Goal: Download file/media

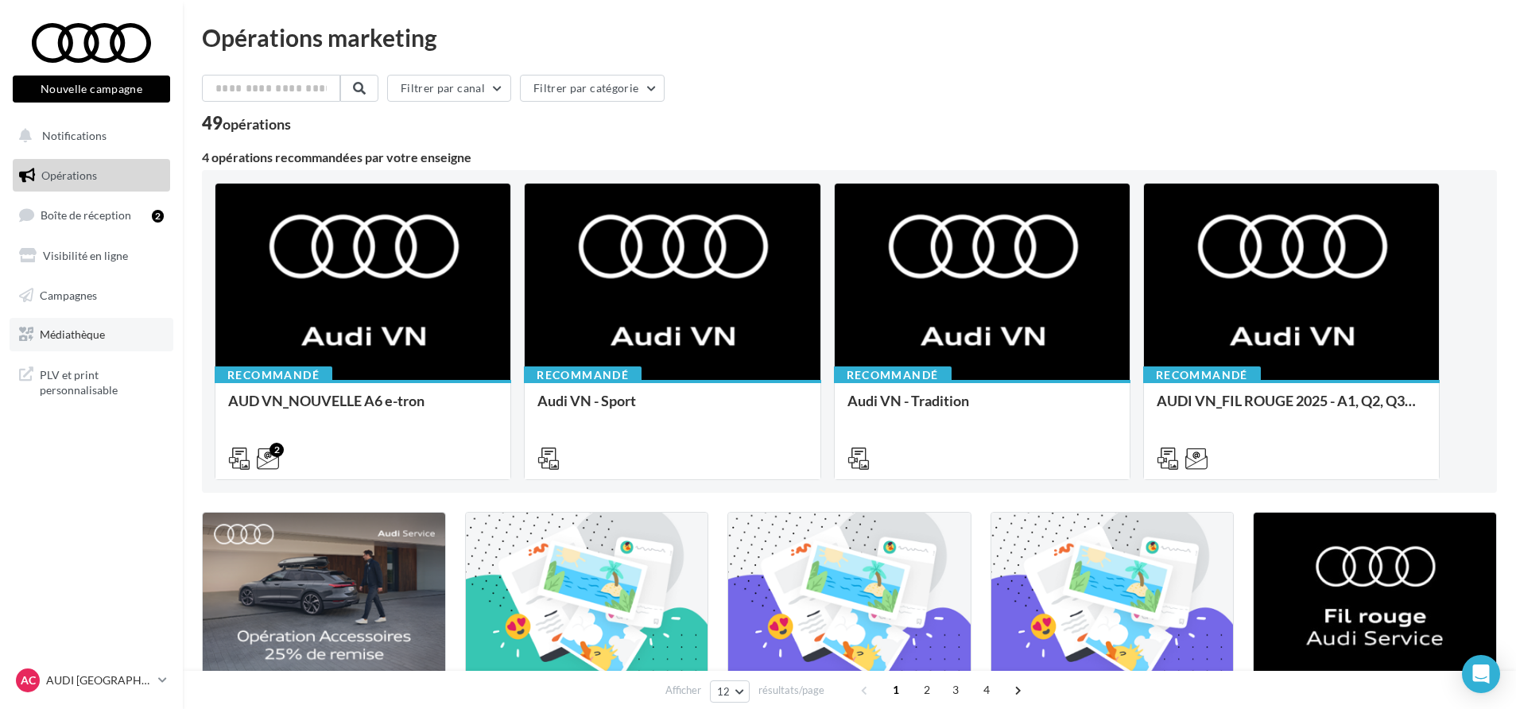
drag, startPoint x: 0, startPoint y: 0, endPoint x: 80, endPoint y: 322, distance: 331.7
click at [80, 322] on link "Médiathèque" at bounding box center [92, 334] width 164 height 33
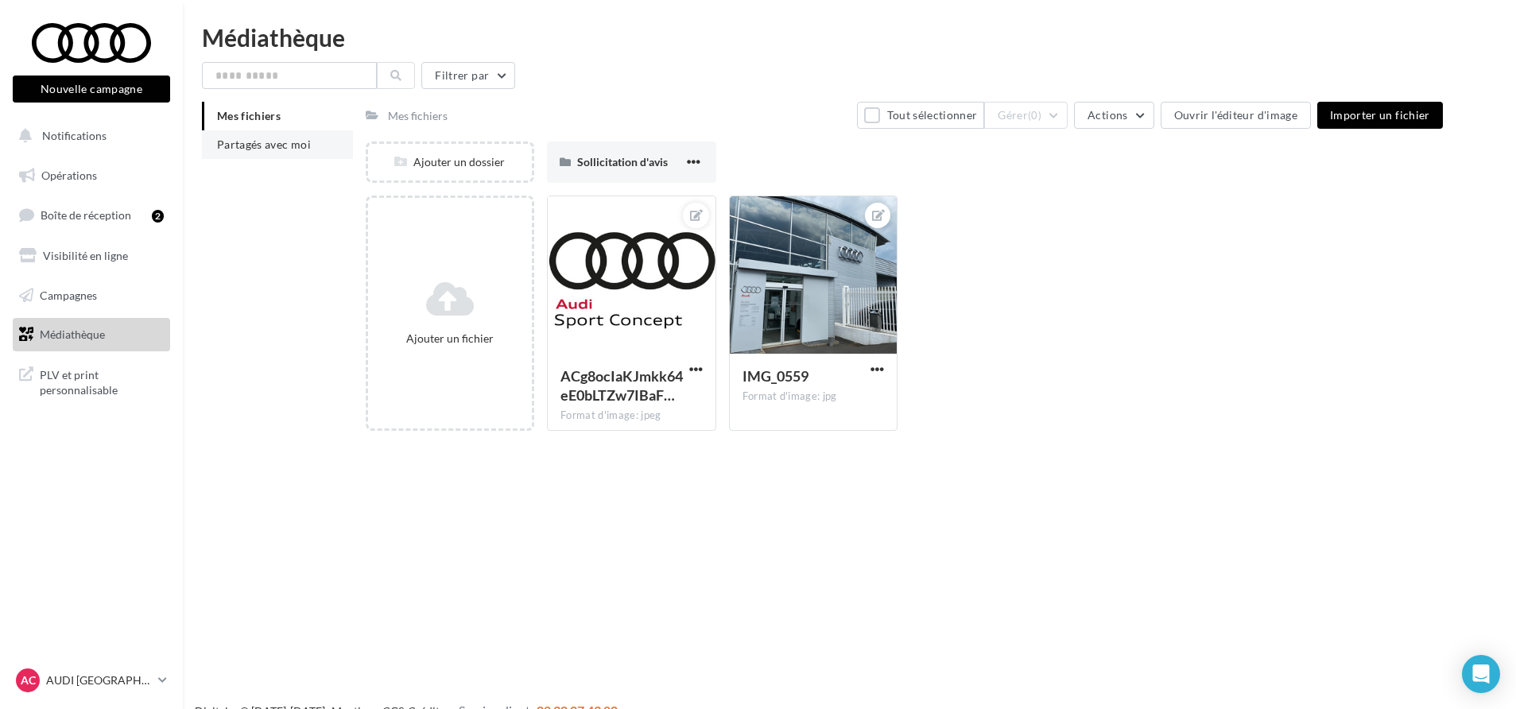
click at [307, 143] on span "Partagés avec moi" at bounding box center [264, 144] width 94 height 14
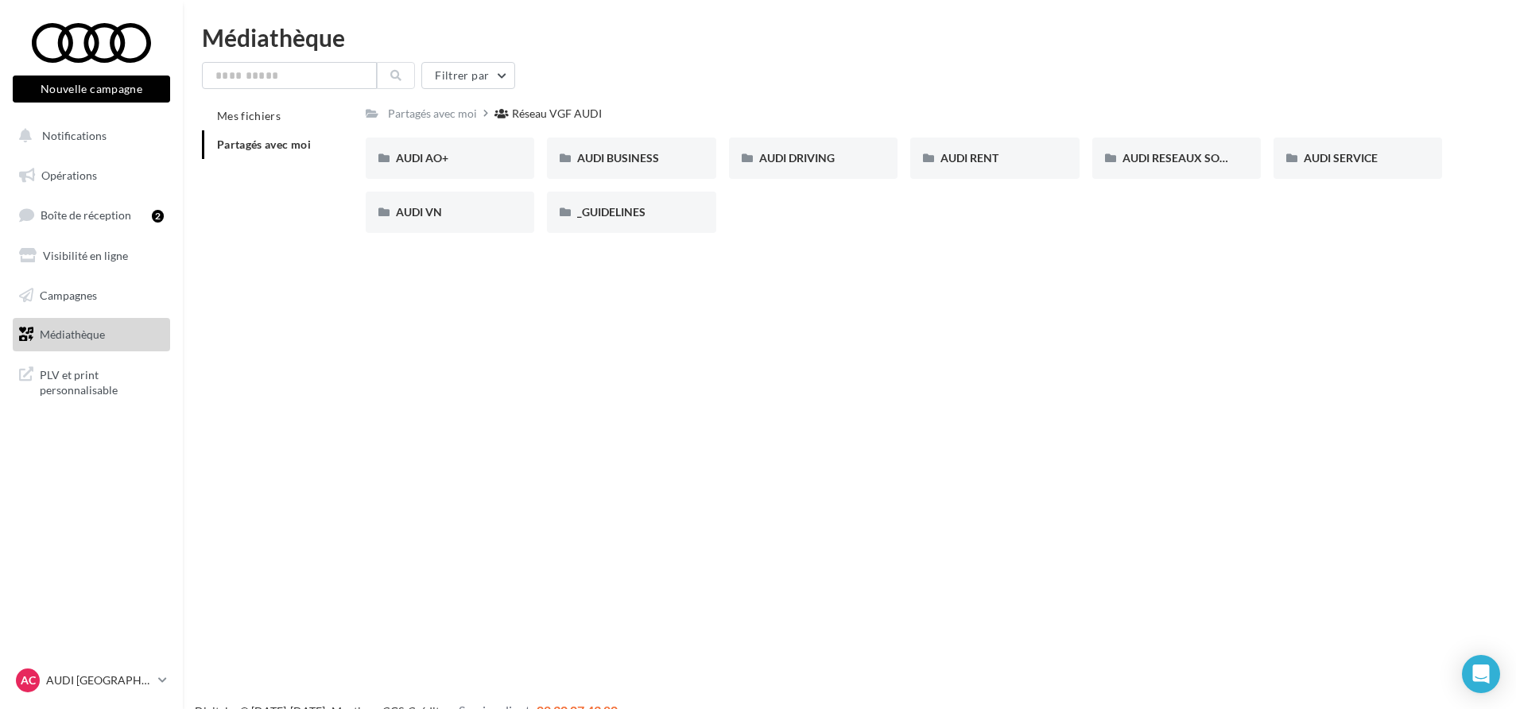
click at [514, 358] on div "Nouvelle campagne Nouvelle campagne Notifications Opérations Boîte de réception…" at bounding box center [758, 379] width 1516 height 709
click at [792, 161] on span "AUDI DRIVING" at bounding box center [796, 158] width 75 height 14
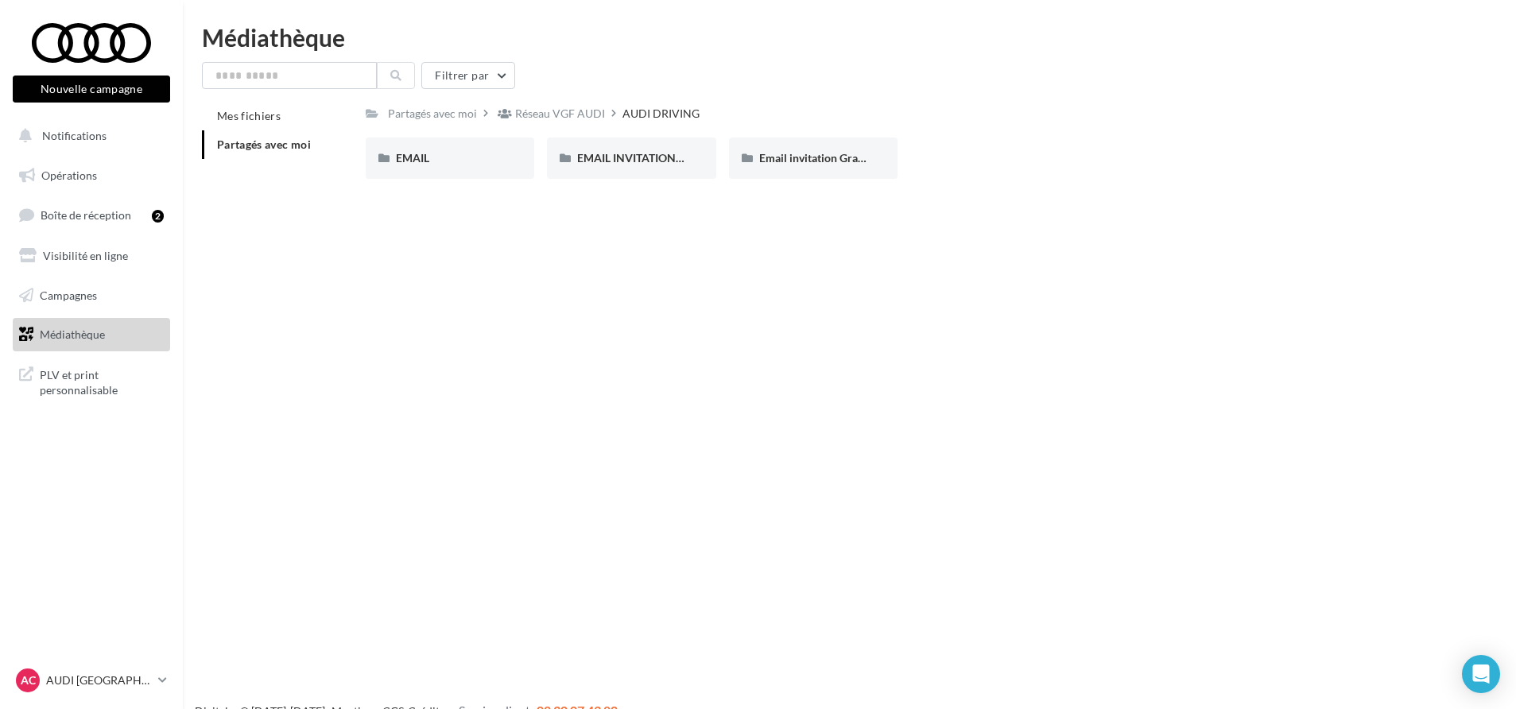
click at [773, 277] on div "Nouvelle campagne Nouvelle campagne Notifications Opérations Boîte de réception…" at bounding box center [758, 379] width 1516 height 709
click at [544, 114] on div "Réseau VGF AUDI" at bounding box center [560, 114] width 90 height 16
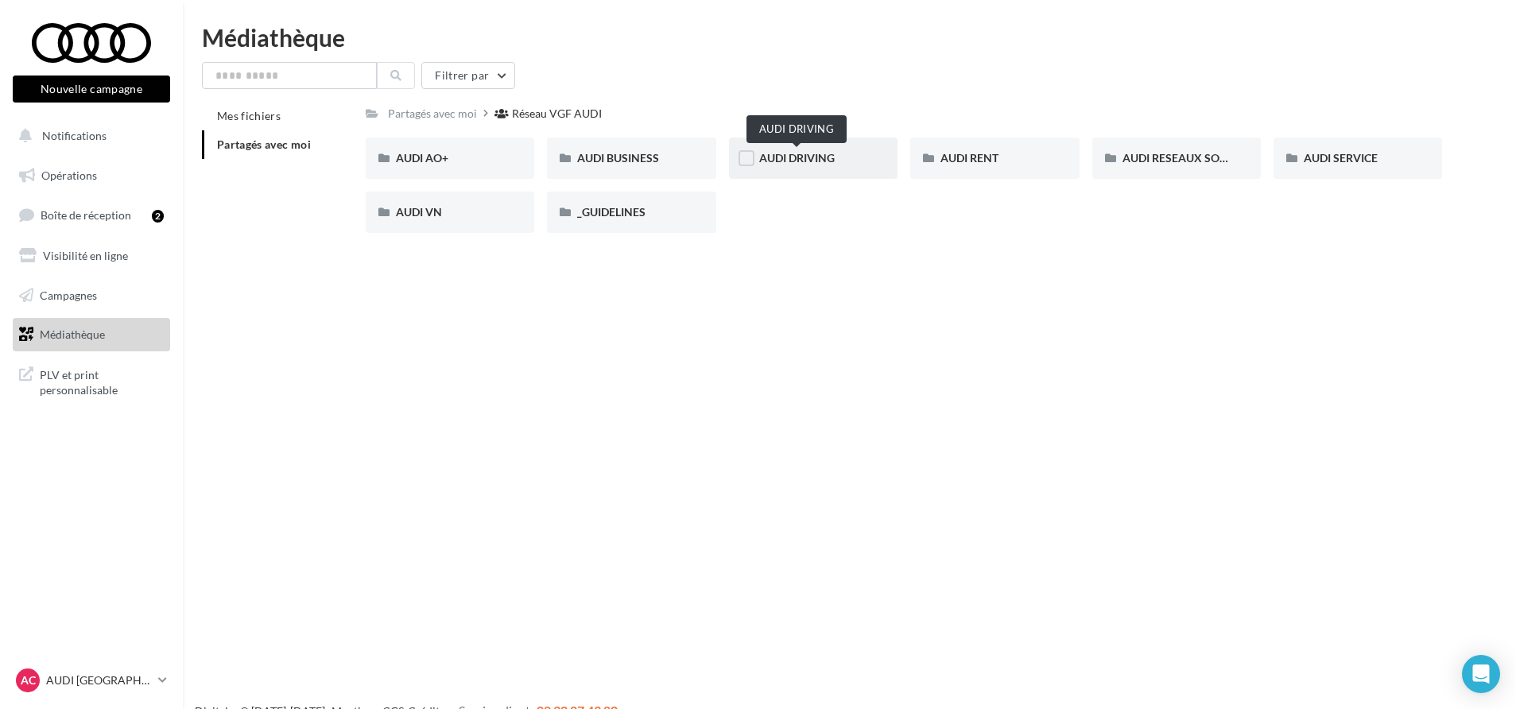
click at [796, 151] on span "AUDI DRIVING" at bounding box center [796, 158] width 75 height 14
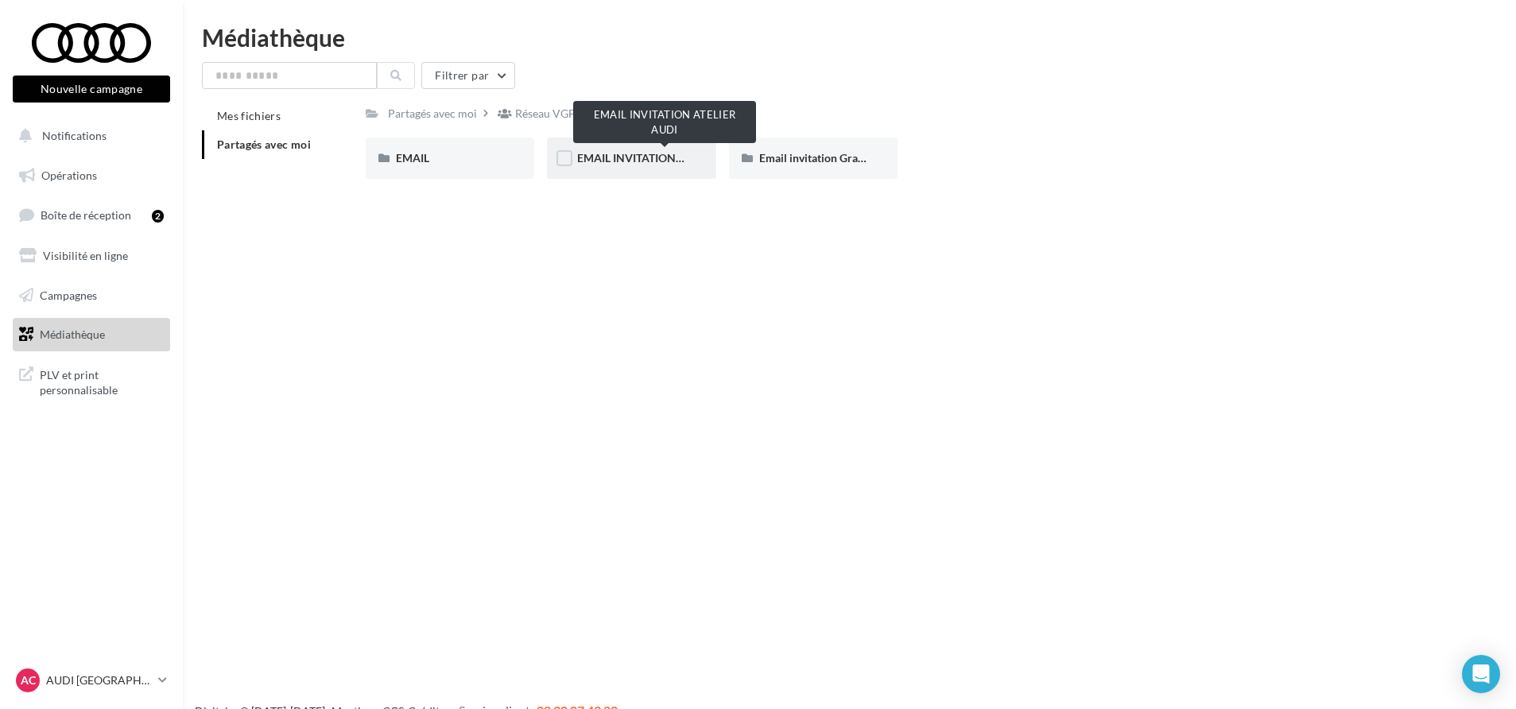
click at [638, 159] on span "EMAIL INVITATION ATELIER AUDI" at bounding box center [663, 158] width 172 height 14
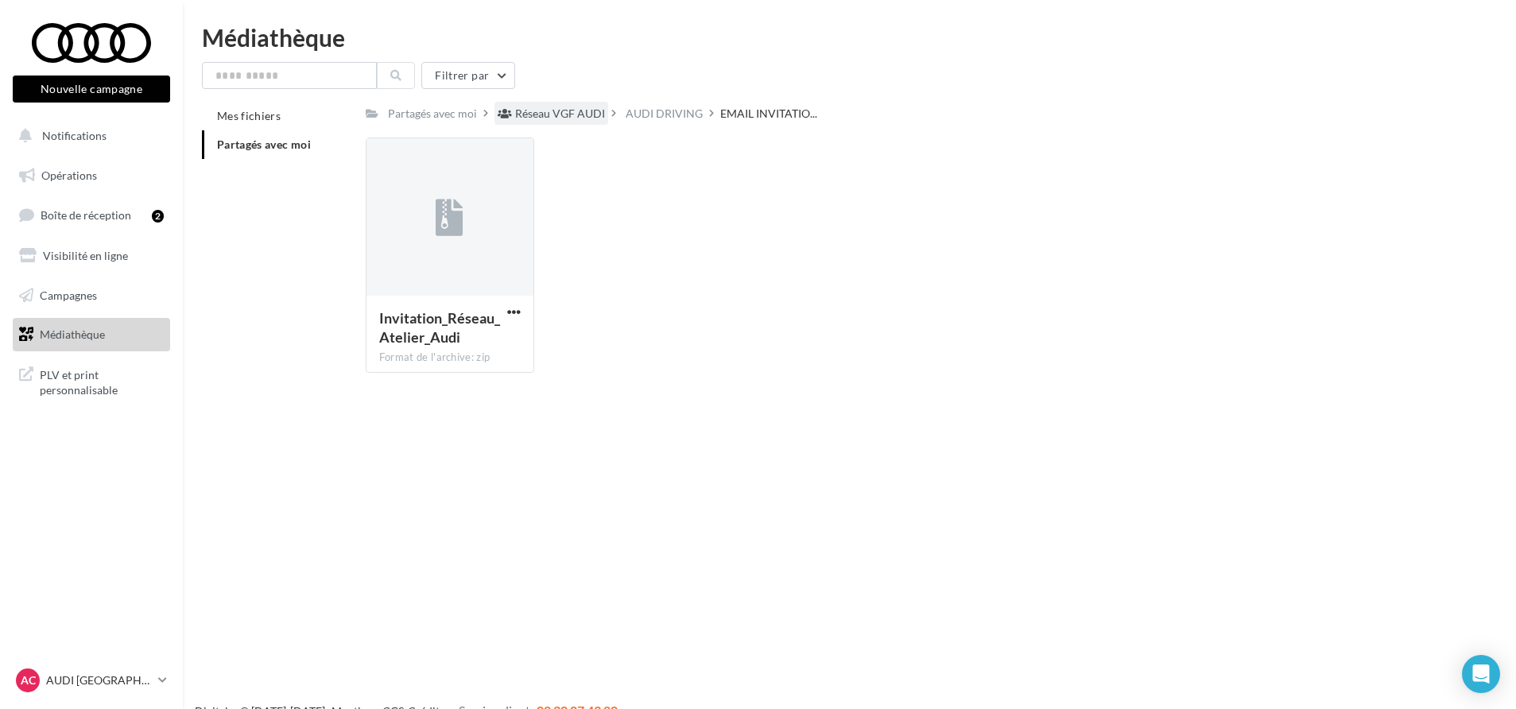
click at [572, 114] on div "Réseau VGF AUDI" at bounding box center [560, 114] width 90 height 16
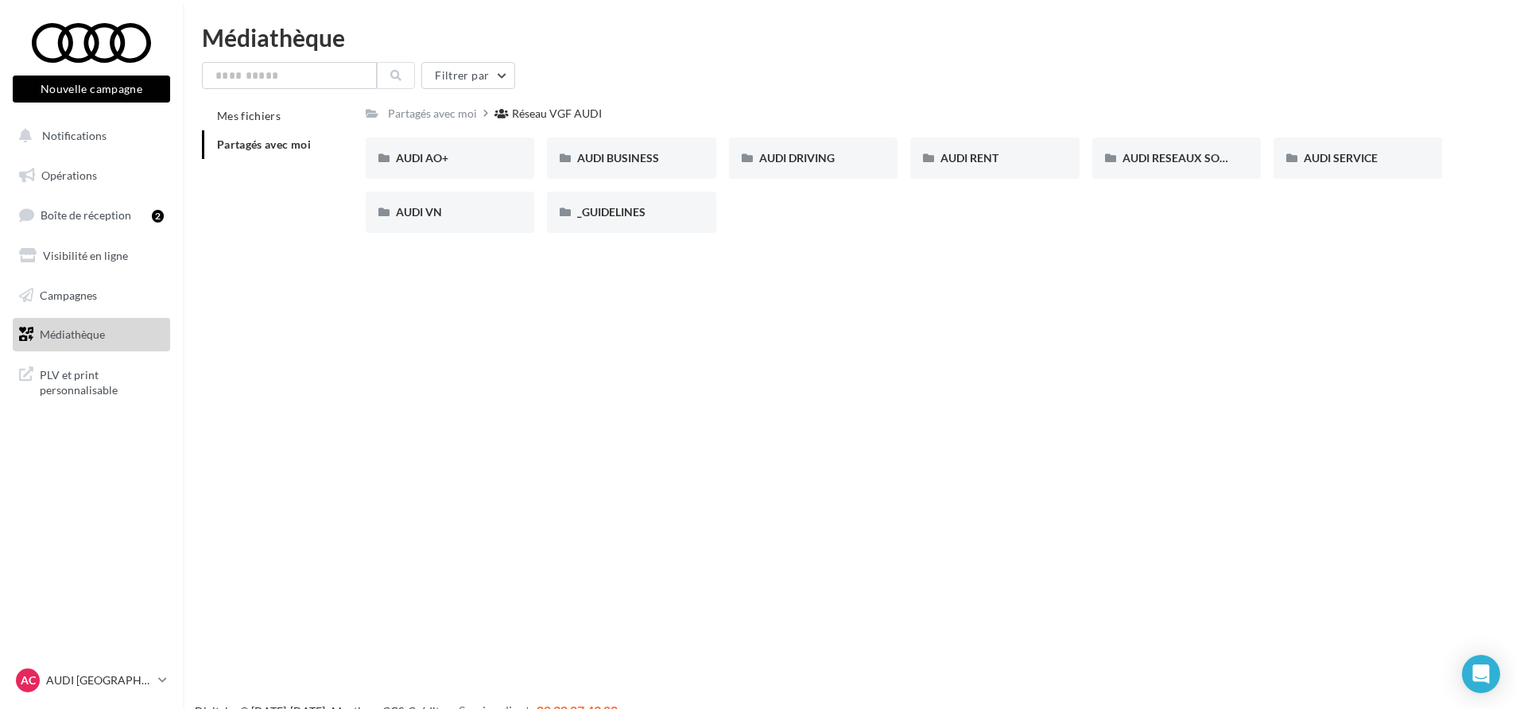
click at [704, 273] on div "Nouvelle campagne Nouvelle campagne Notifications Opérations Boîte de réception…" at bounding box center [758, 379] width 1516 height 709
click at [1167, 165] on span "AUDI RESEAUX SOCIAUX" at bounding box center [1187, 158] width 131 height 14
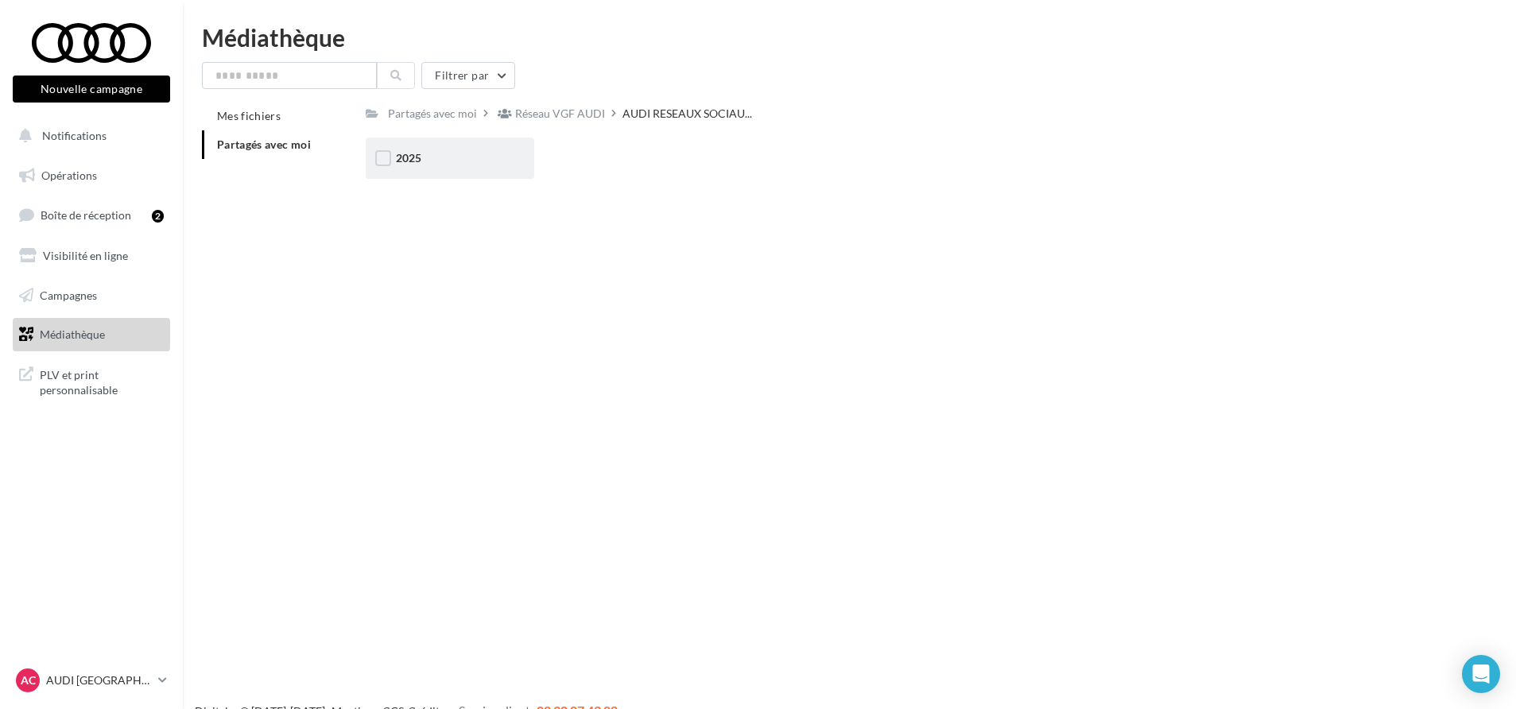
click at [417, 154] on span "2025" at bounding box center [408, 158] width 25 height 14
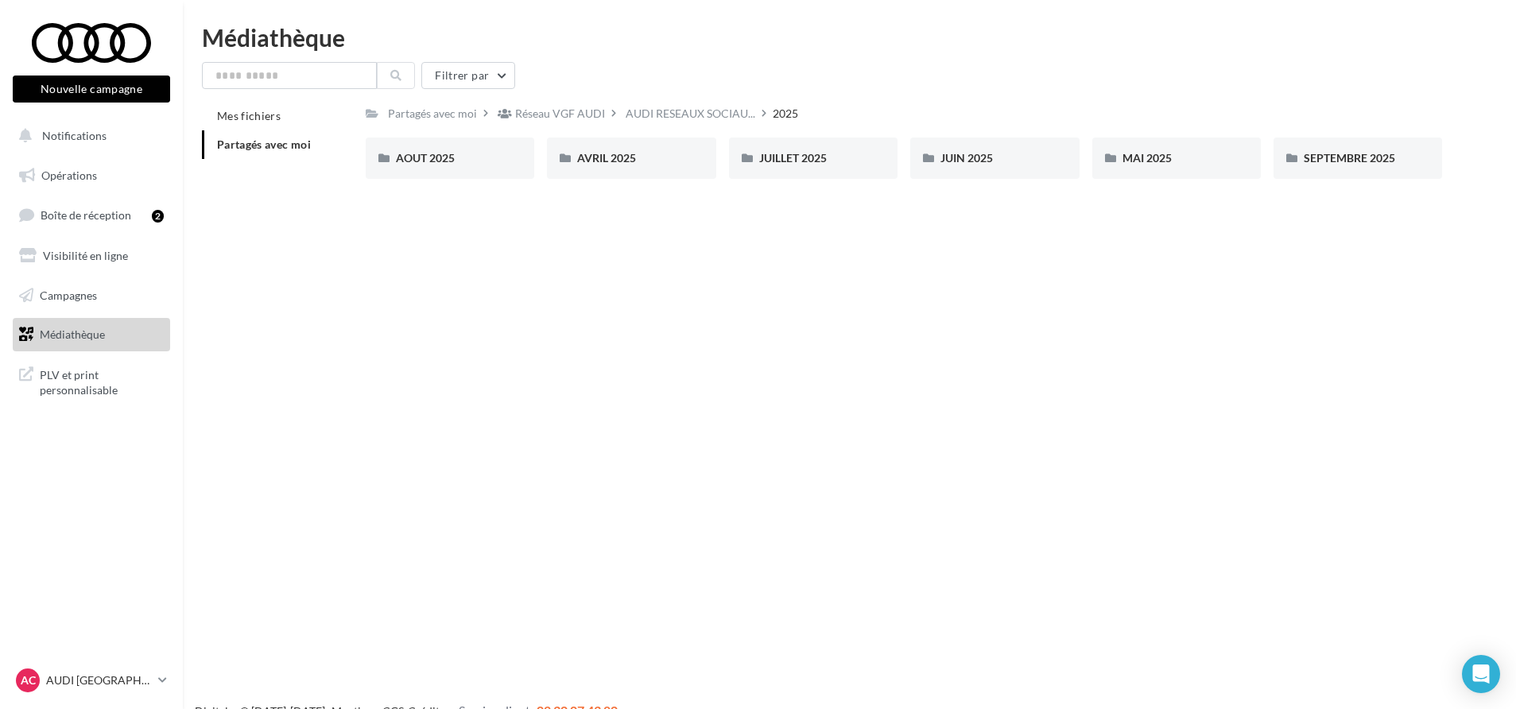
click at [492, 288] on div "Nouvelle campagne Nouvelle campagne Notifications Opérations Boîte de réception…" at bounding box center [758, 379] width 1516 height 709
click at [428, 153] on span "AOUT 2025" at bounding box center [425, 158] width 59 height 14
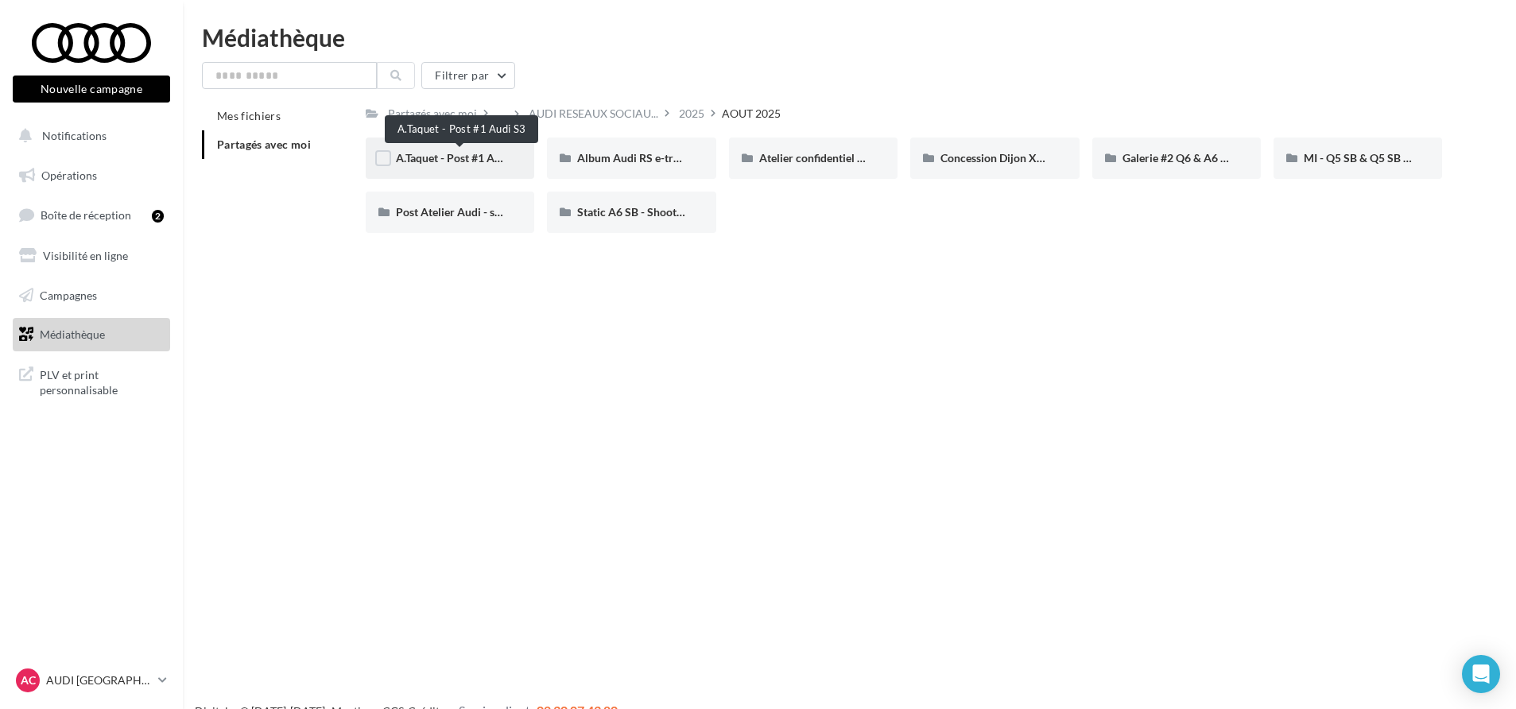
click at [454, 158] on span "A.Taquet - Post #1 Audi S3" at bounding box center [461, 158] width 130 height 14
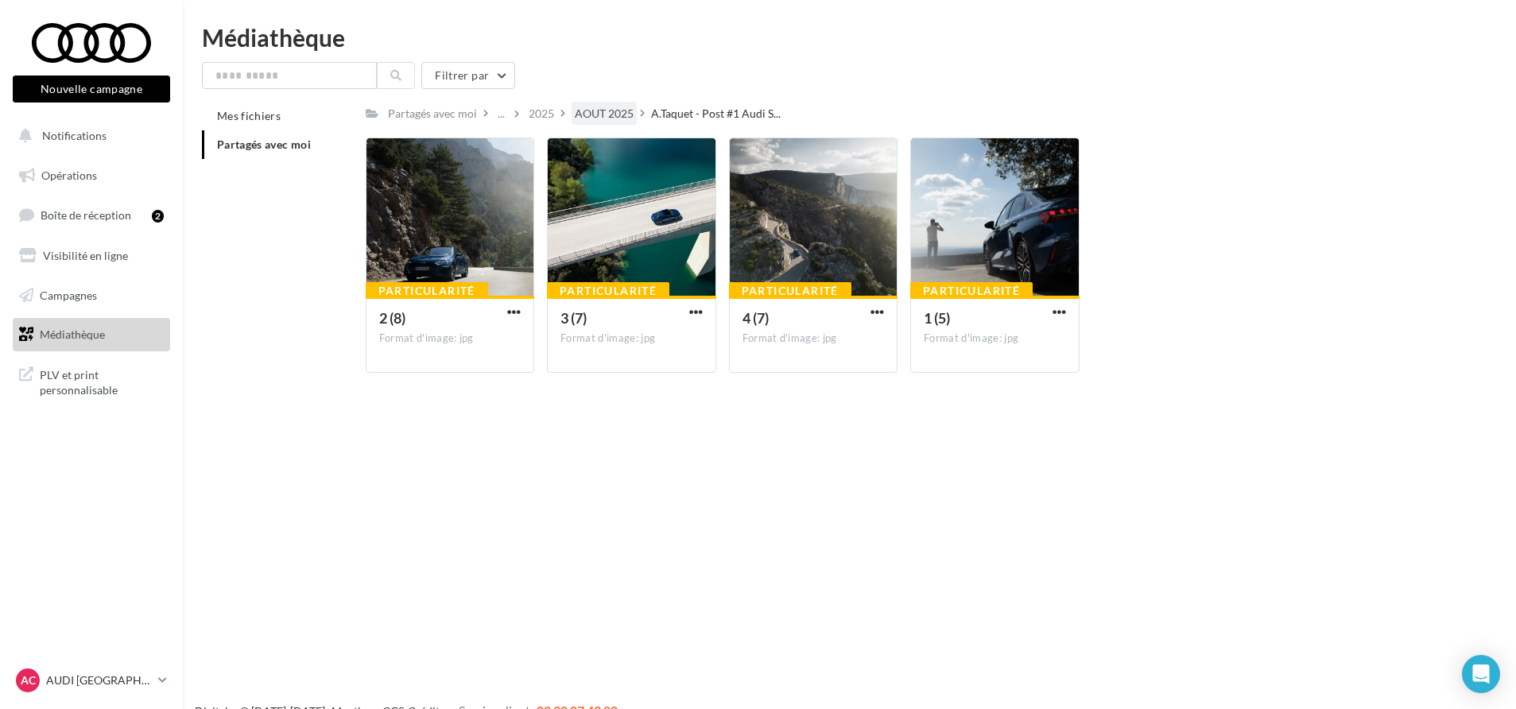
click at [625, 118] on div "AOUT 2025" at bounding box center [604, 114] width 59 height 16
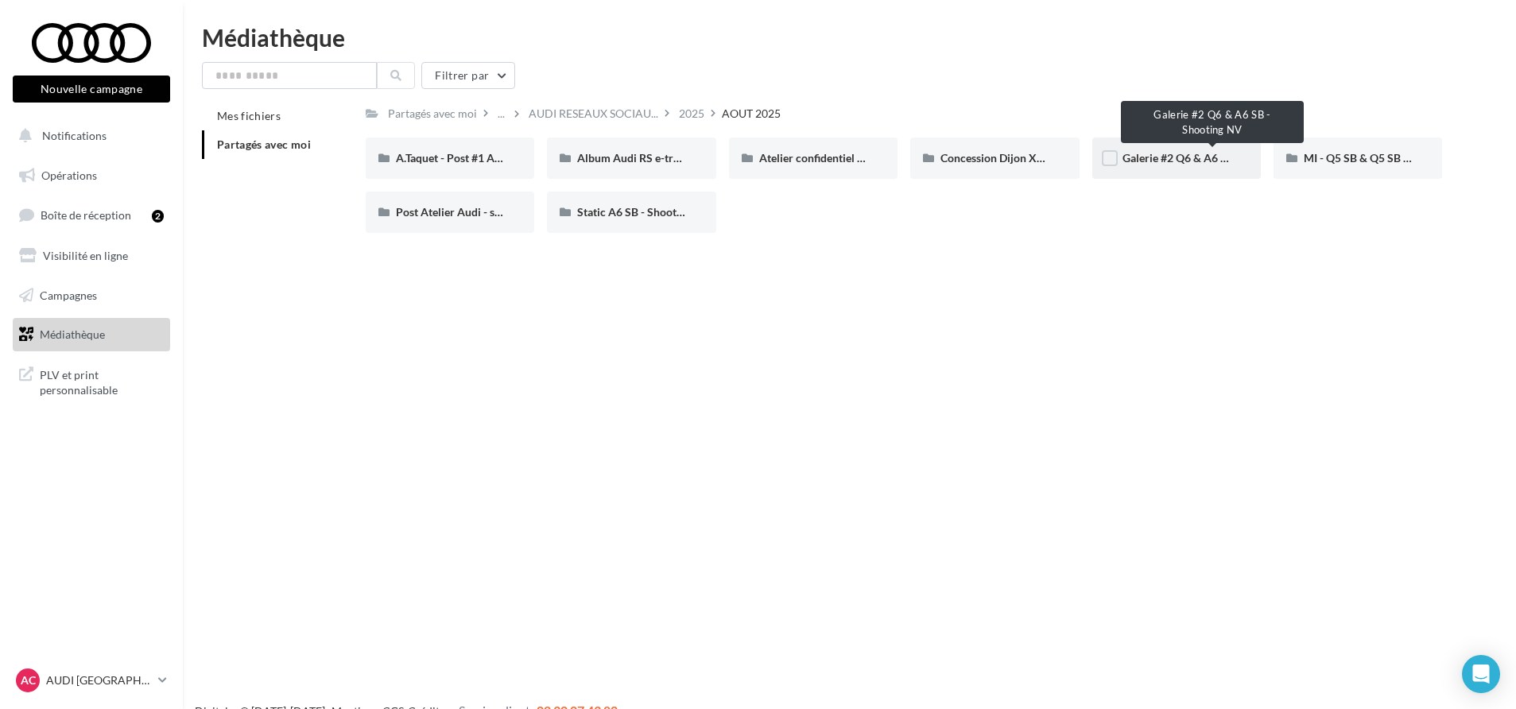
click at [1160, 157] on span "Galerie #2 Q6 & A6 SB - Shooting NV" at bounding box center [1214, 158] width 184 height 14
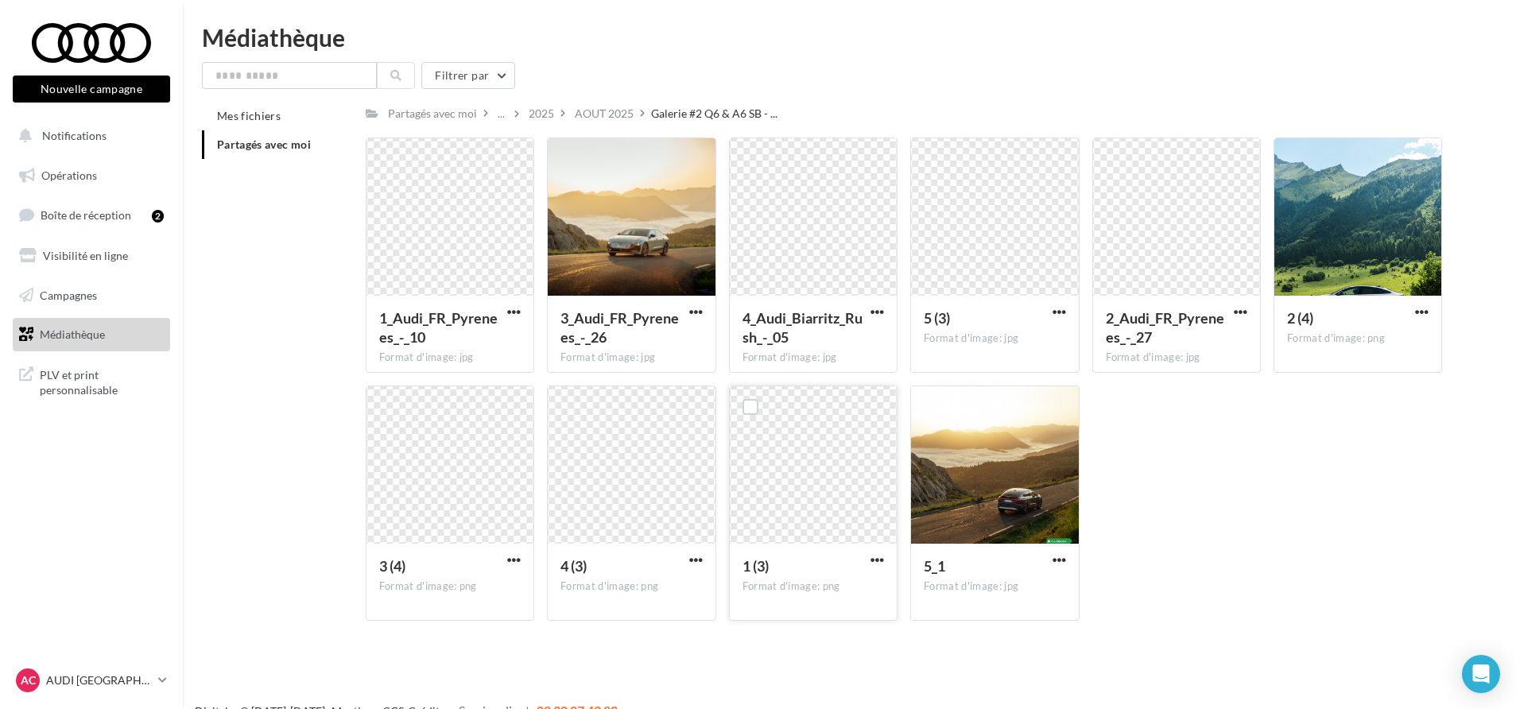
click at [792, 486] on div at bounding box center [813, 465] width 167 height 159
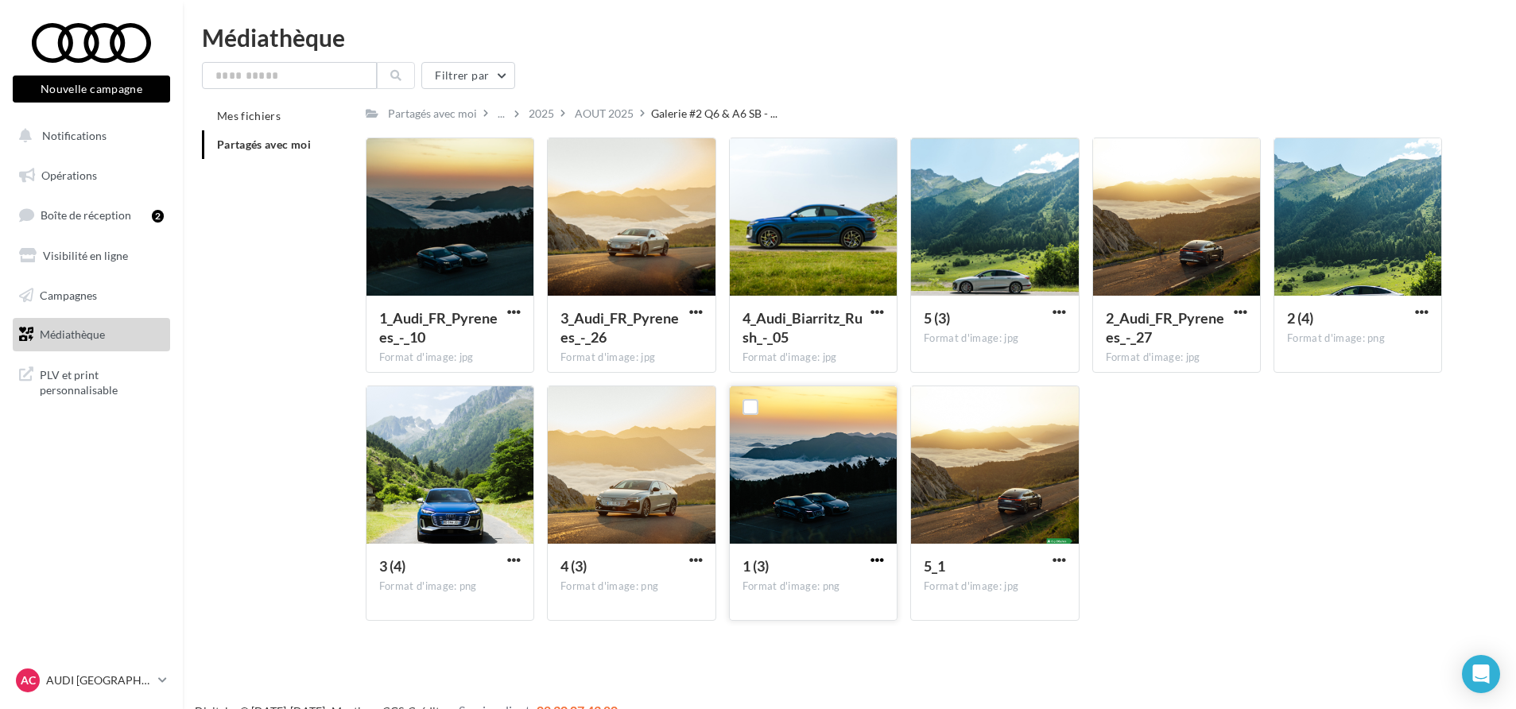
click at [872, 559] on span "button" at bounding box center [877, 560] width 14 height 14
click at [827, 585] on button "Télécharger" at bounding box center [807, 591] width 159 height 41
drag, startPoint x: 1309, startPoint y: 442, endPoint x: 1291, endPoint y: 440, distance: 17.6
click at [1316, 445] on div "1_Audi_FR_Pyrenees_-_10 Format d'image: jpg 1_Audi_FR_Pyrenees_-_10 3_Audi_FR_P…" at bounding box center [911, 385] width 1090 height 496
click at [1300, 444] on div "1_Audi_FR_Pyrenees_-_10 Format d'image: jpg 1_Audi_FR_Pyrenees_-_10 3_Audi_FR_P…" at bounding box center [911, 385] width 1090 height 496
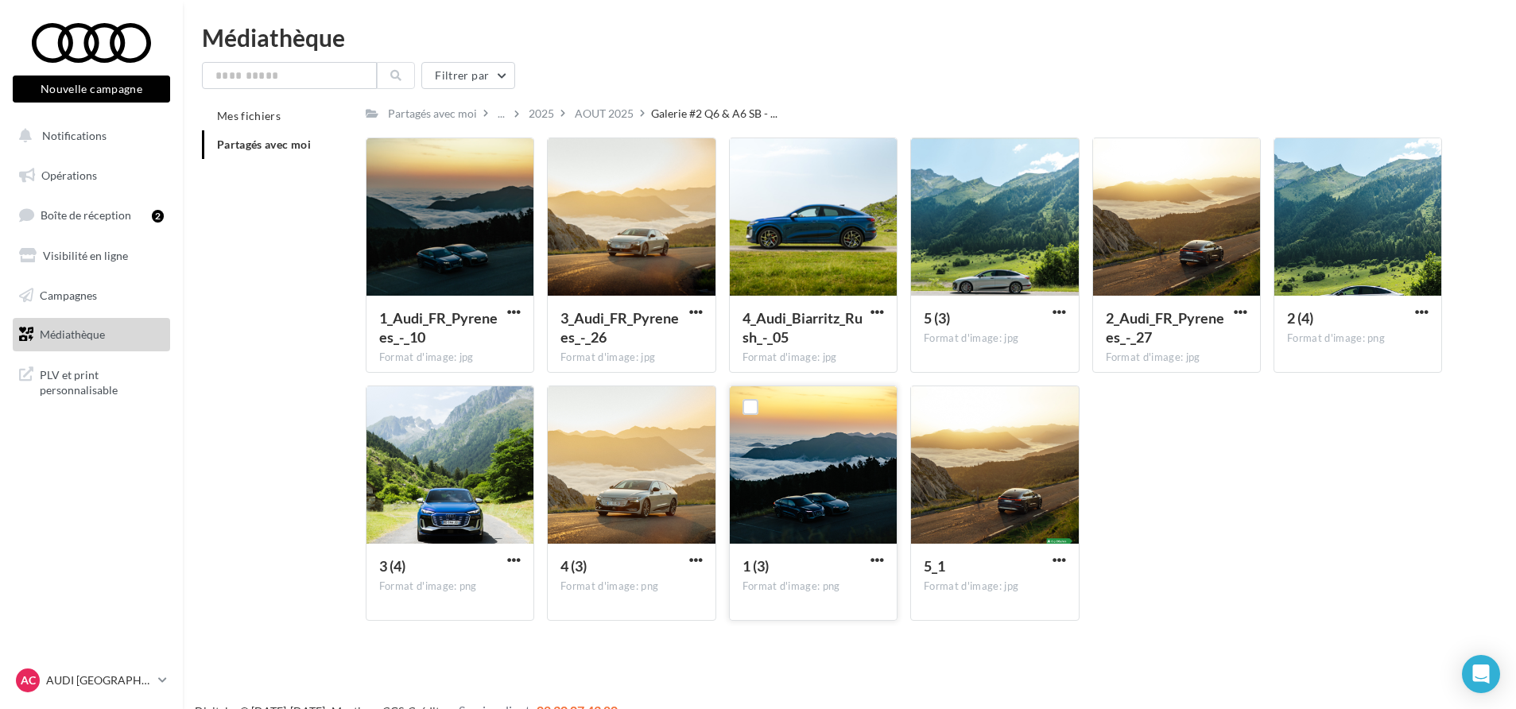
click at [1300, 444] on div "1_Audi_FR_Pyrenees_-_10 Format d'image: jpg 1_Audi_FR_Pyrenees_-_10 3_Audi_FR_P…" at bounding box center [911, 385] width 1090 height 496
click at [617, 103] on div "AOUT 2025" at bounding box center [603, 113] width 65 height 23
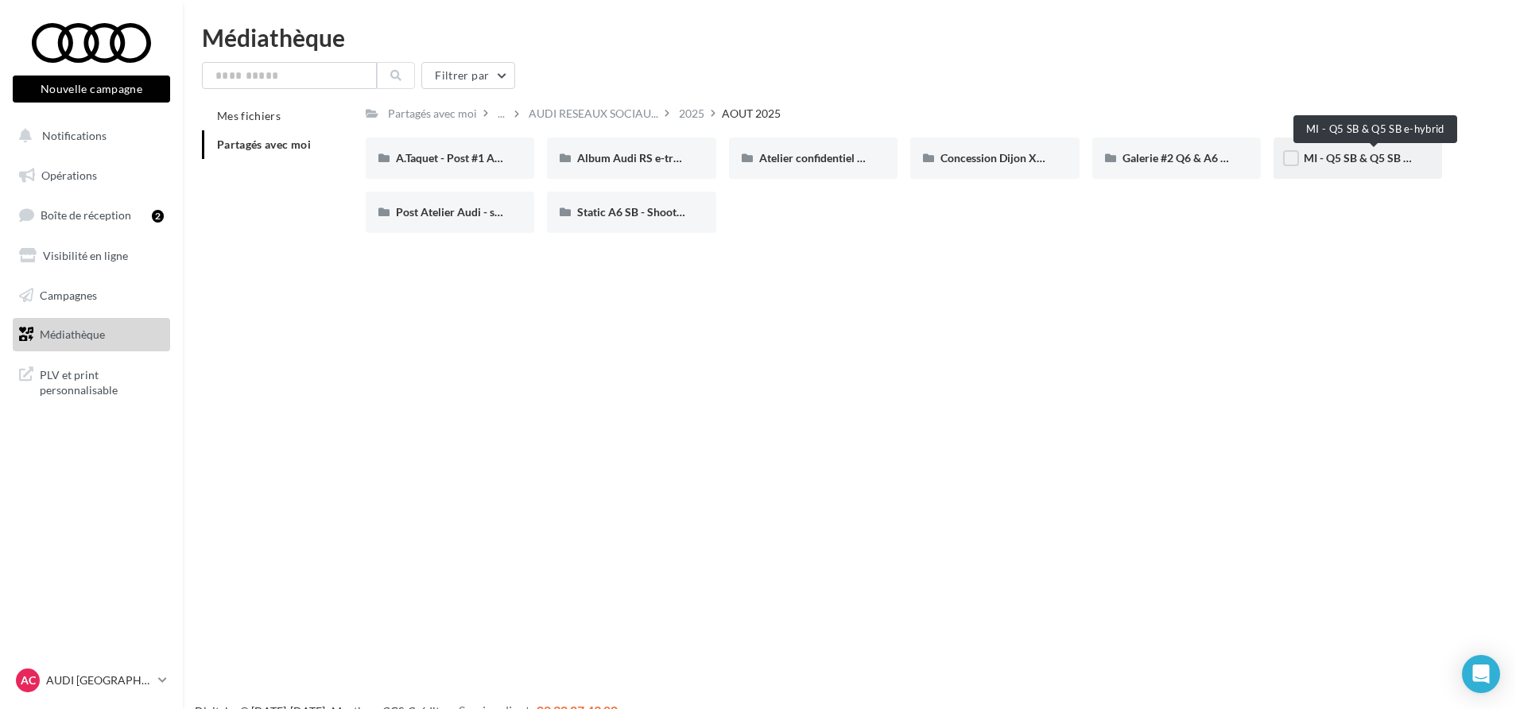
click at [1344, 151] on span "MI - Q5 SB & Q5 SB e-hybrid" at bounding box center [1373, 158] width 141 height 14
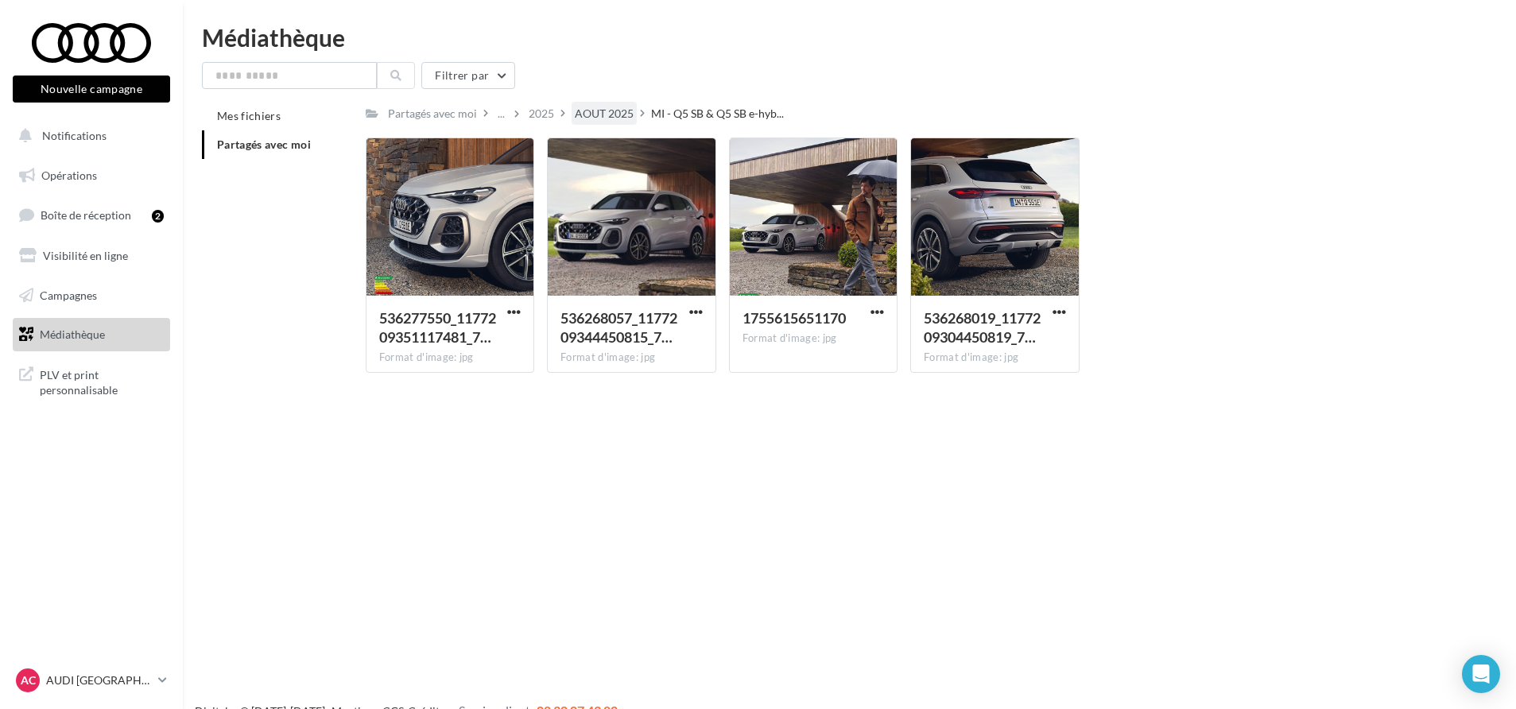
click at [589, 116] on div "AOUT 2025" at bounding box center [604, 114] width 59 height 16
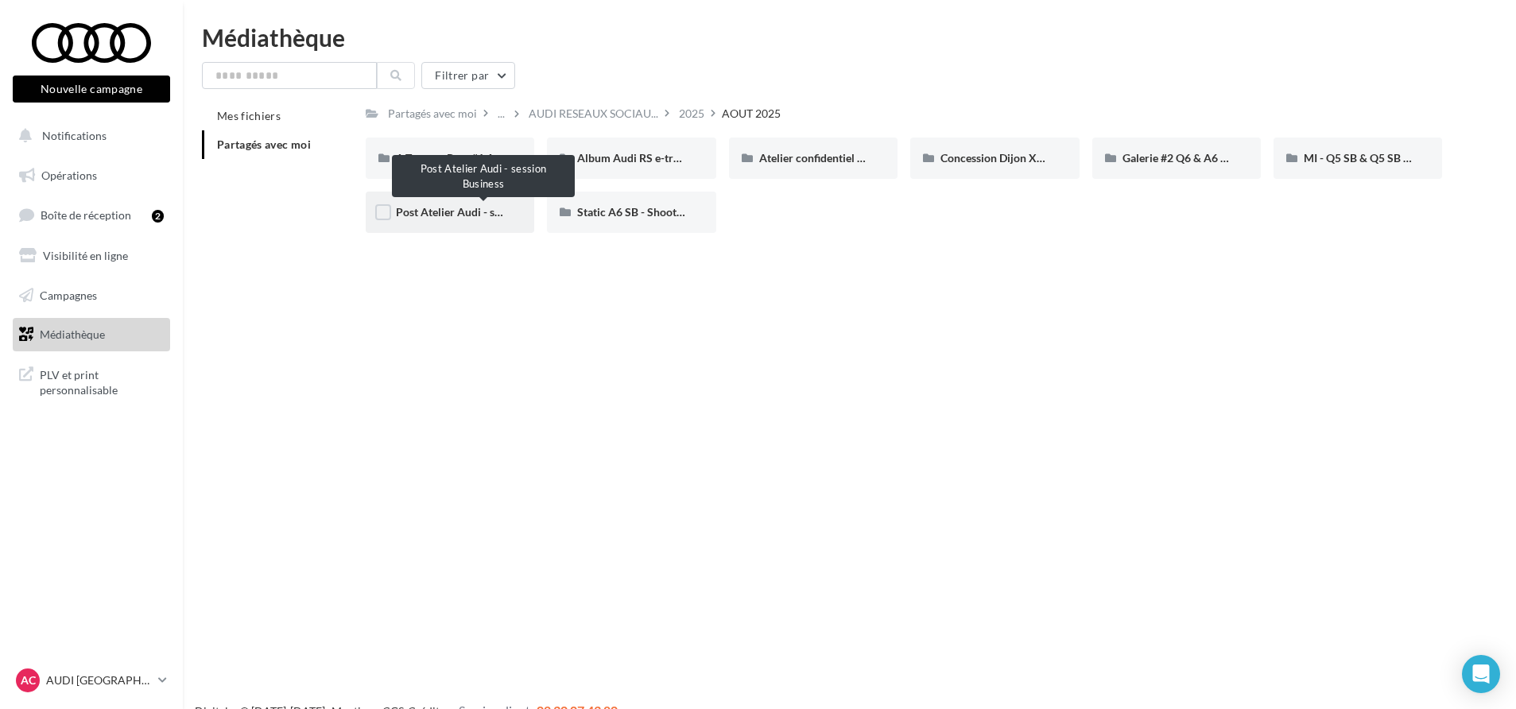
click at [441, 215] on span "Post Atelier Audi - session Business" at bounding box center [483, 212] width 175 height 14
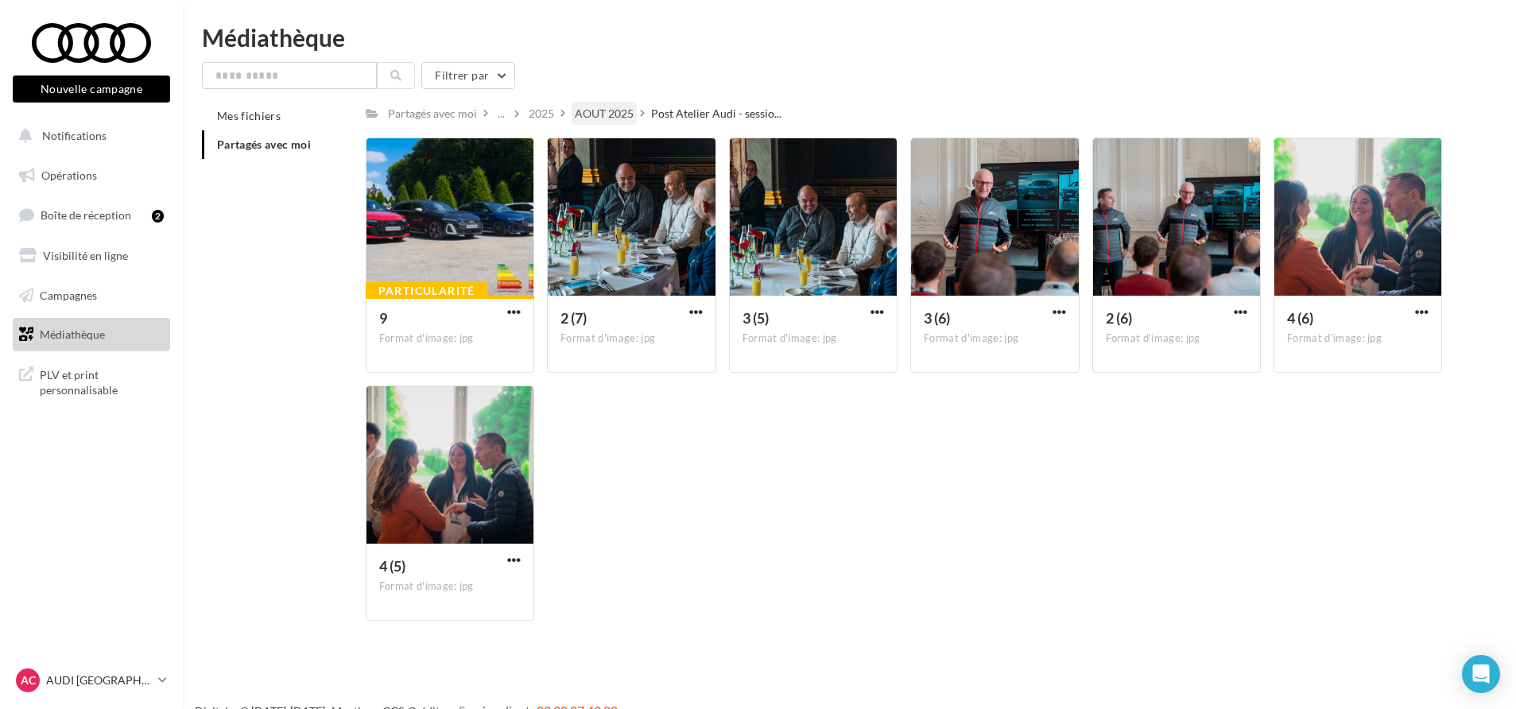
click at [614, 115] on div "AOUT 2025" at bounding box center [604, 114] width 59 height 16
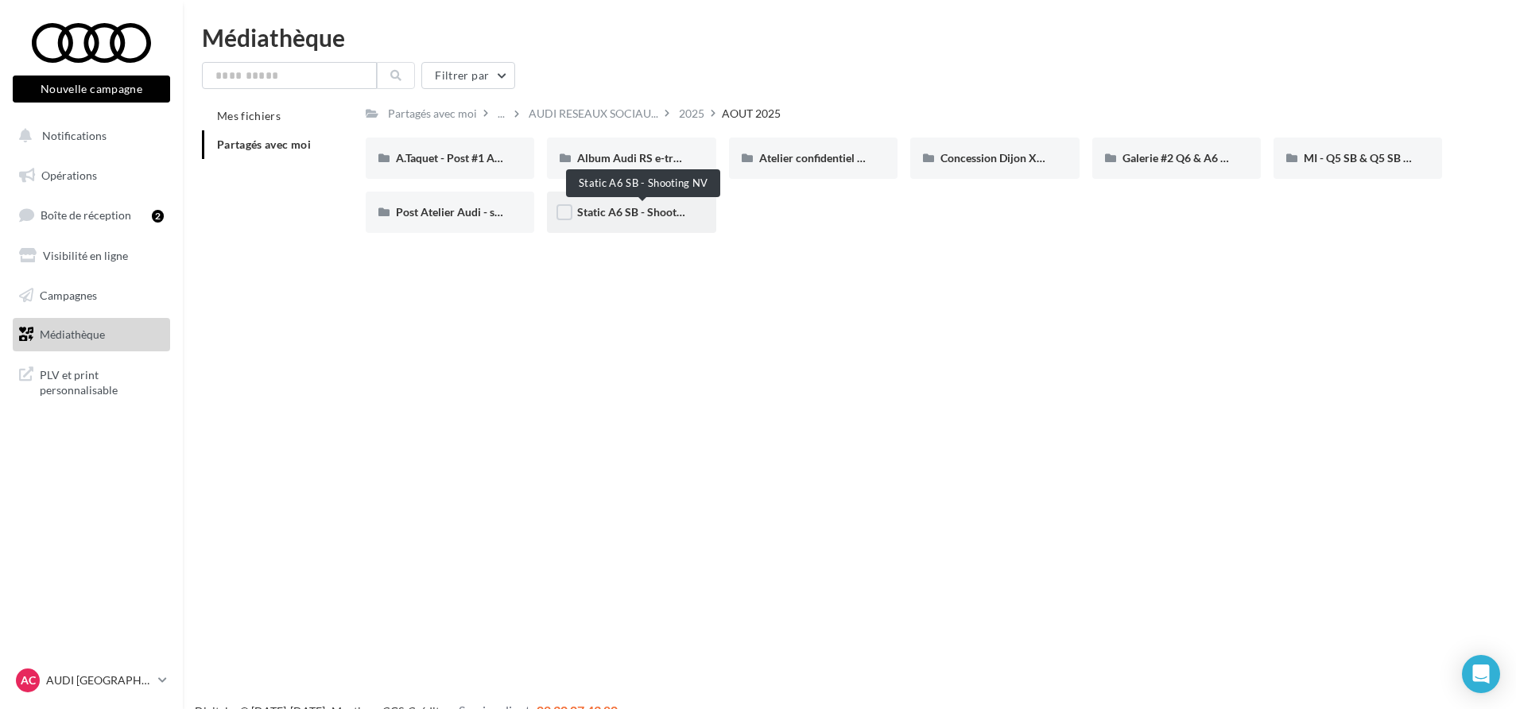
click at [604, 215] on span "Static A6 SB - Shooting NV" at bounding box center [644, 212] width 134 height 14
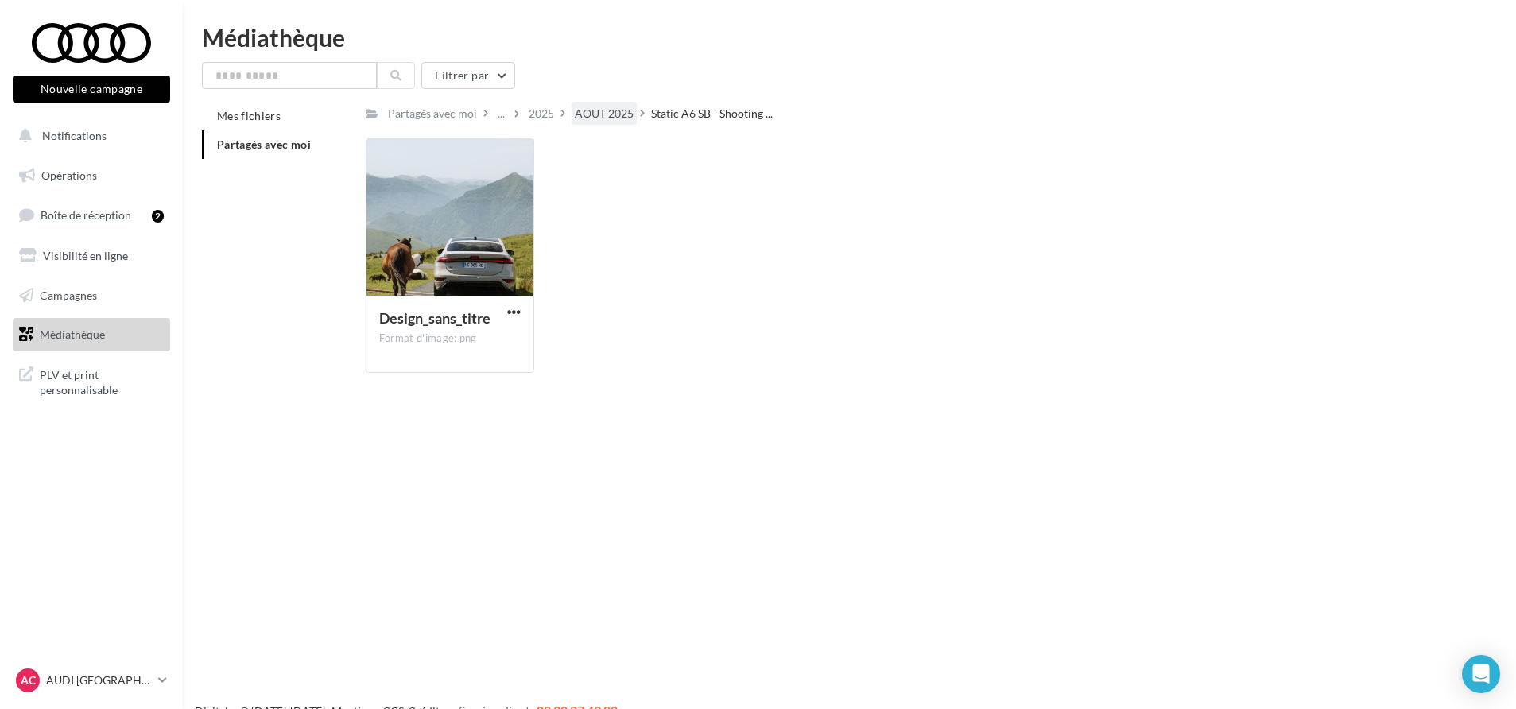
click at [604, 118] on div "AOUT 2025" at bounding box center [604, 114] width 59 height 16
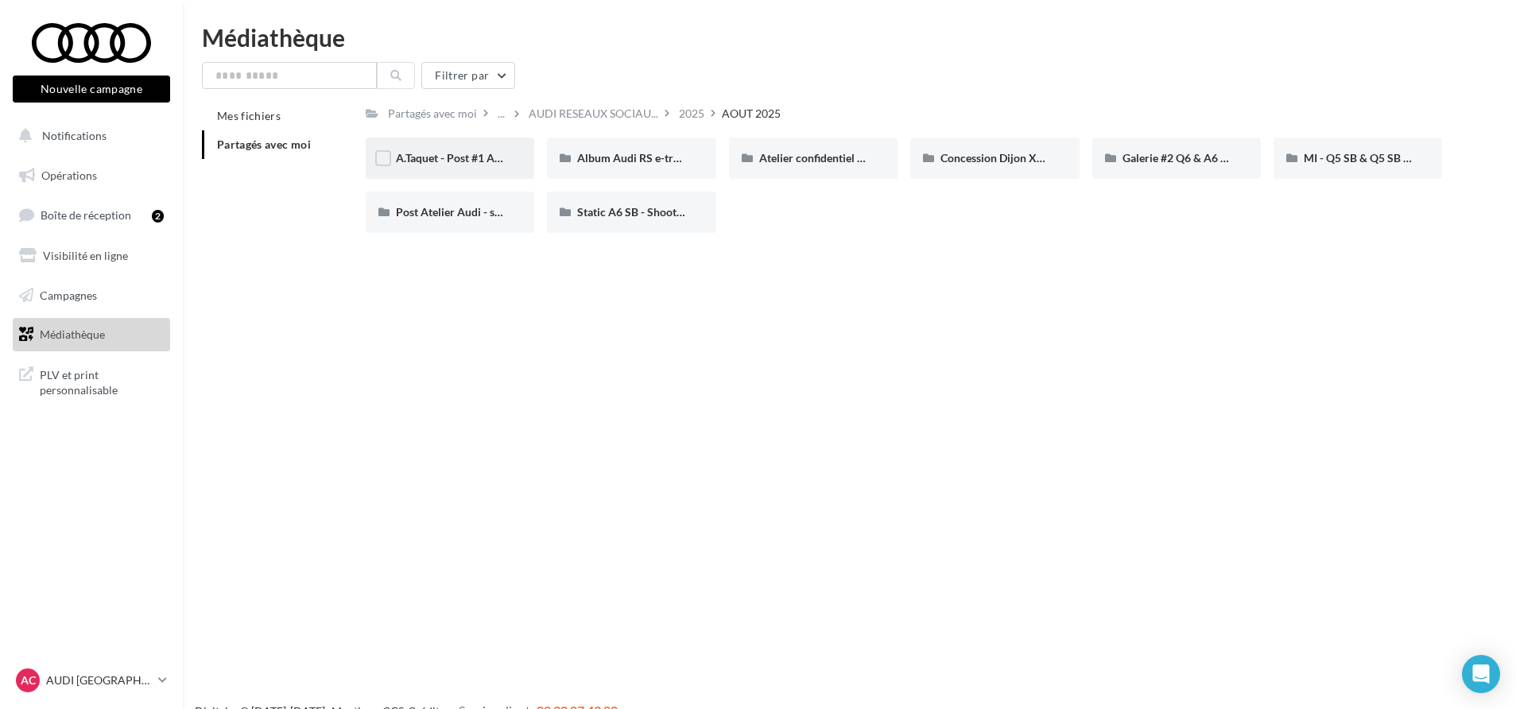
click at [462, 154] on span "A.Taquet - Post #1 Audi S3" at bounding box center [461, 158] width 130 height 14
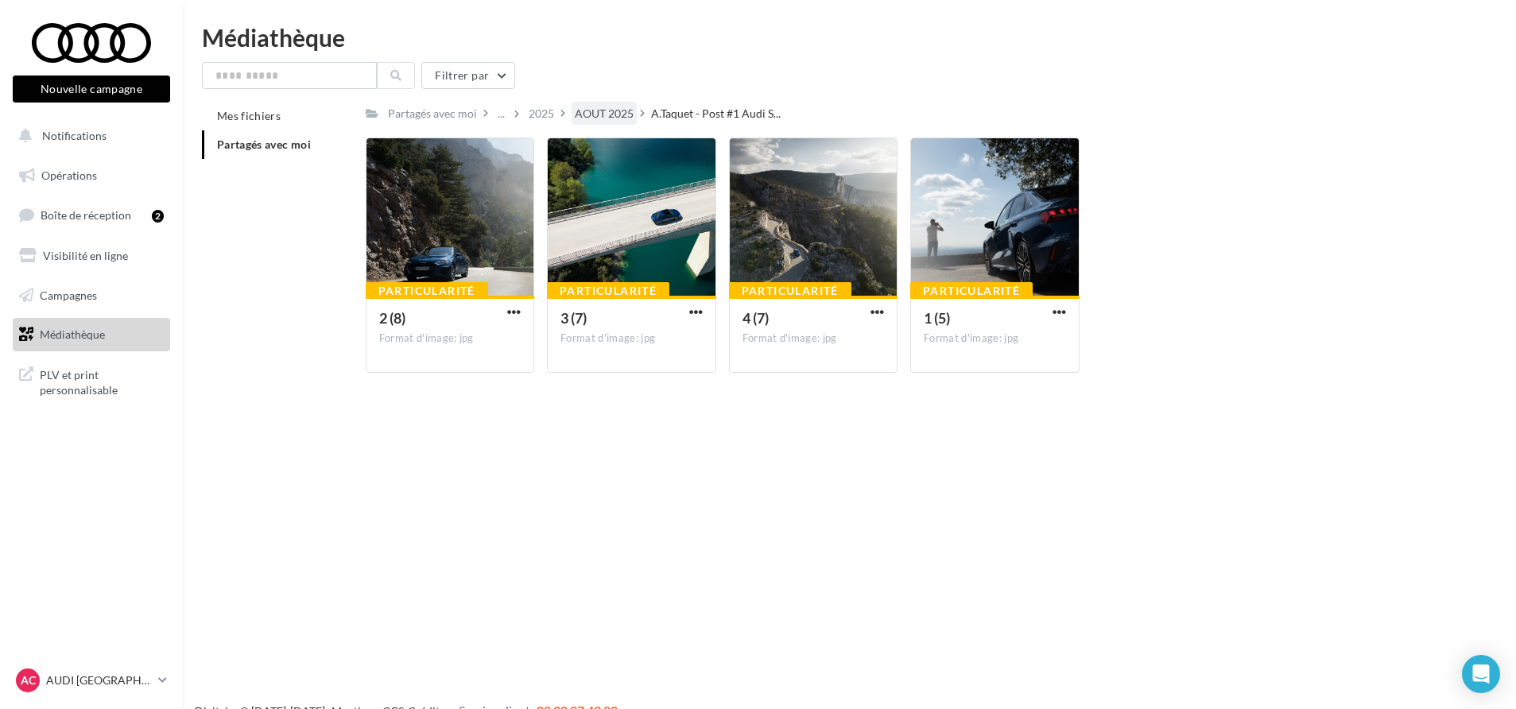
click at [621, 115] on div "AOUT 2025" at bounding box center [604, 114] width 59 height 16
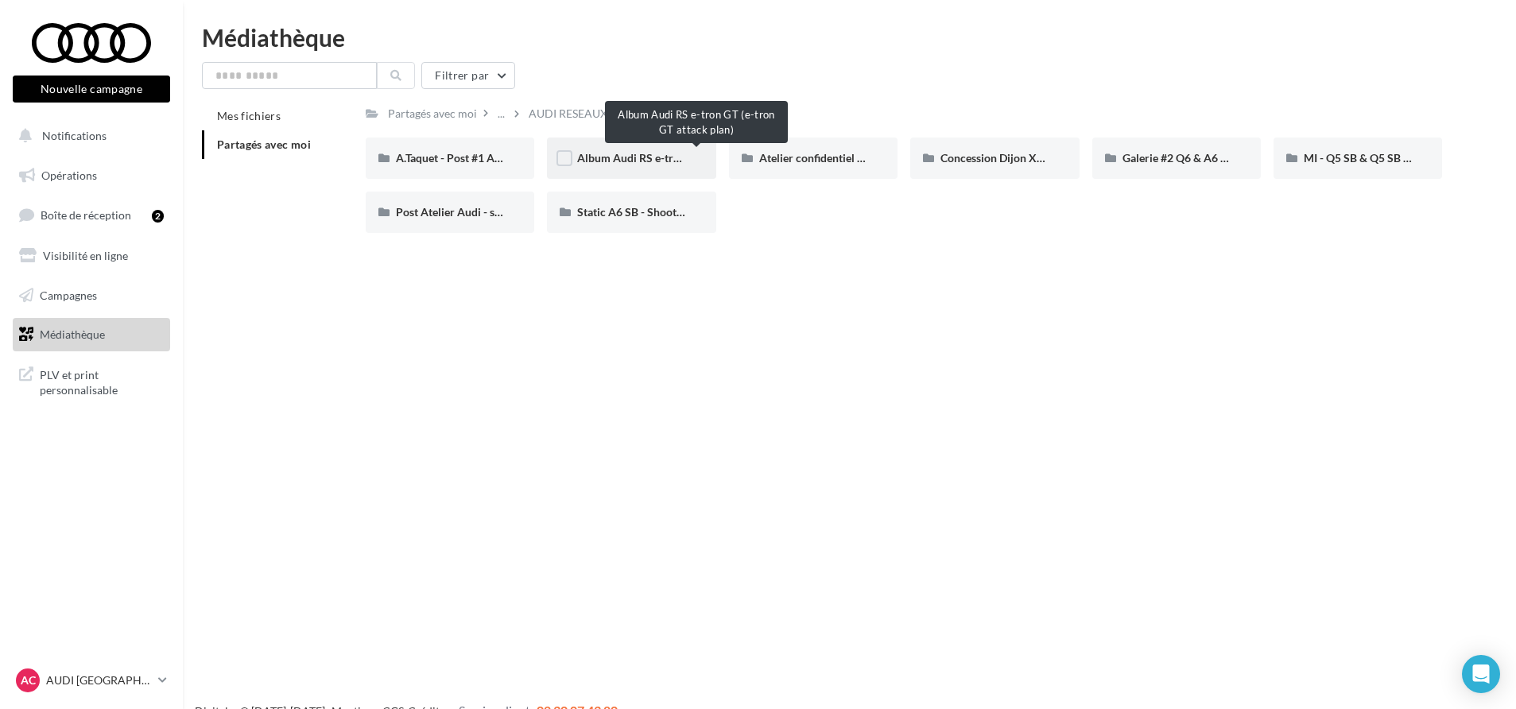
click at [609, 154] on span "Album Audi RS e-tron GT (e-tron GT attack plan)" at bounding box center [696, 158] width 239 height 14
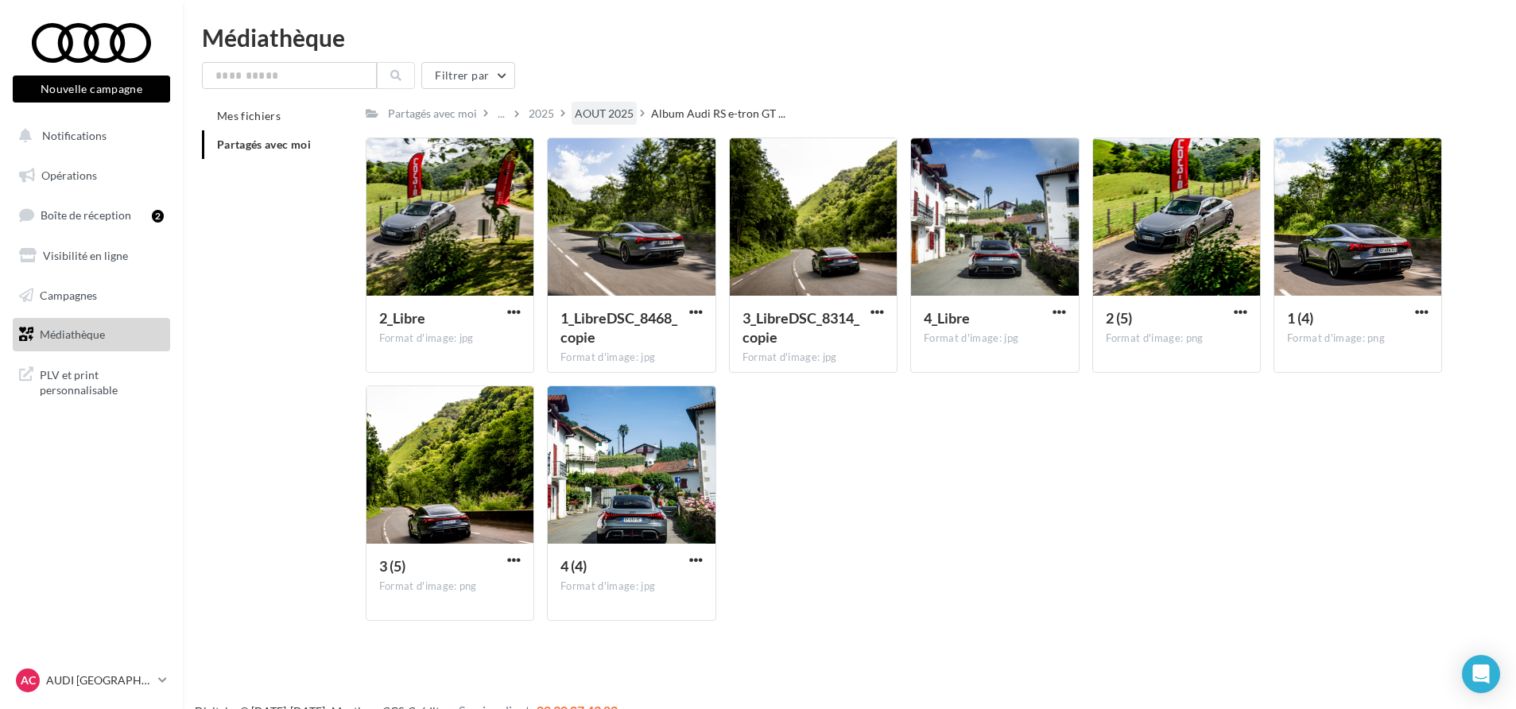
click at [604, 117] on div "AOUT 2025" at bounding box center [604, 114] width 59 height 16
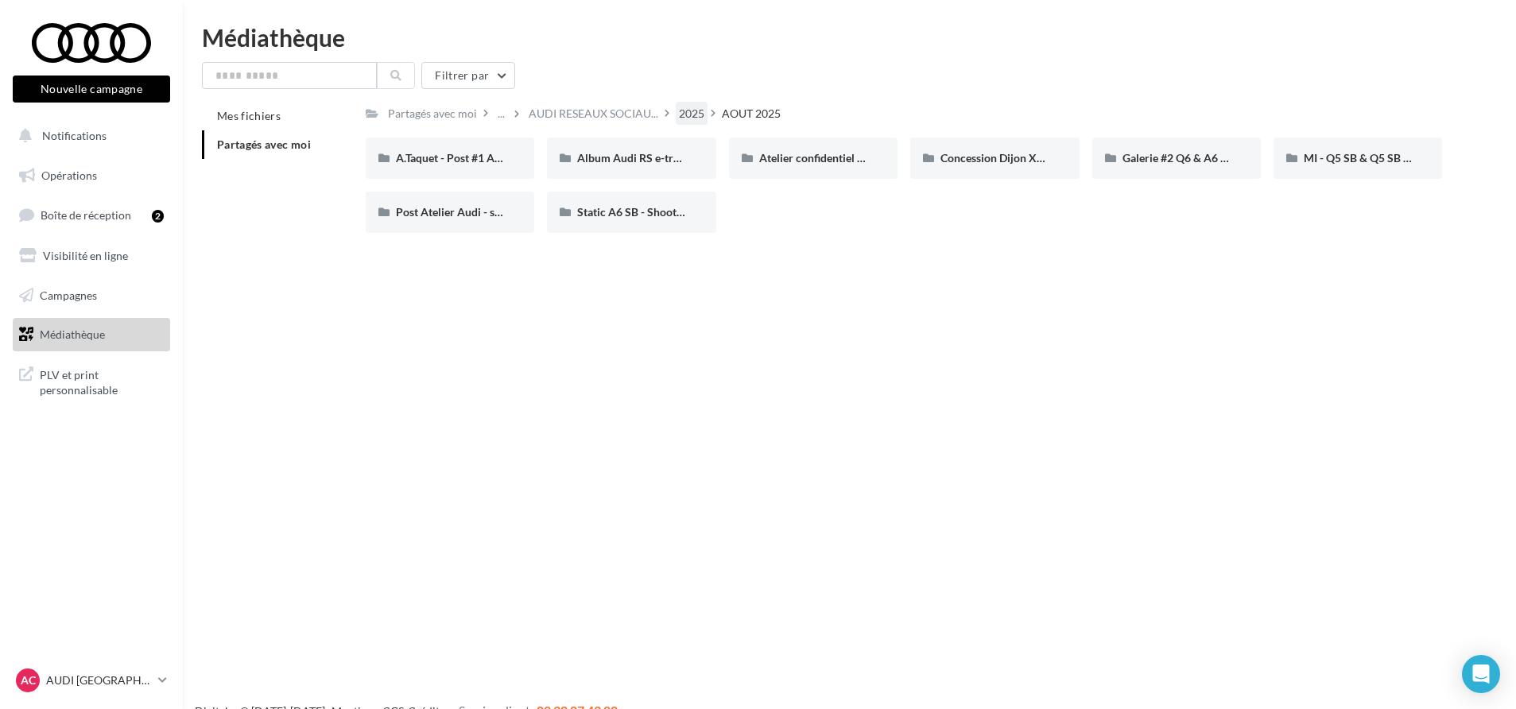
click at [683, 113] on div "2025" at bounding box center [691, 114] width 25 height 16
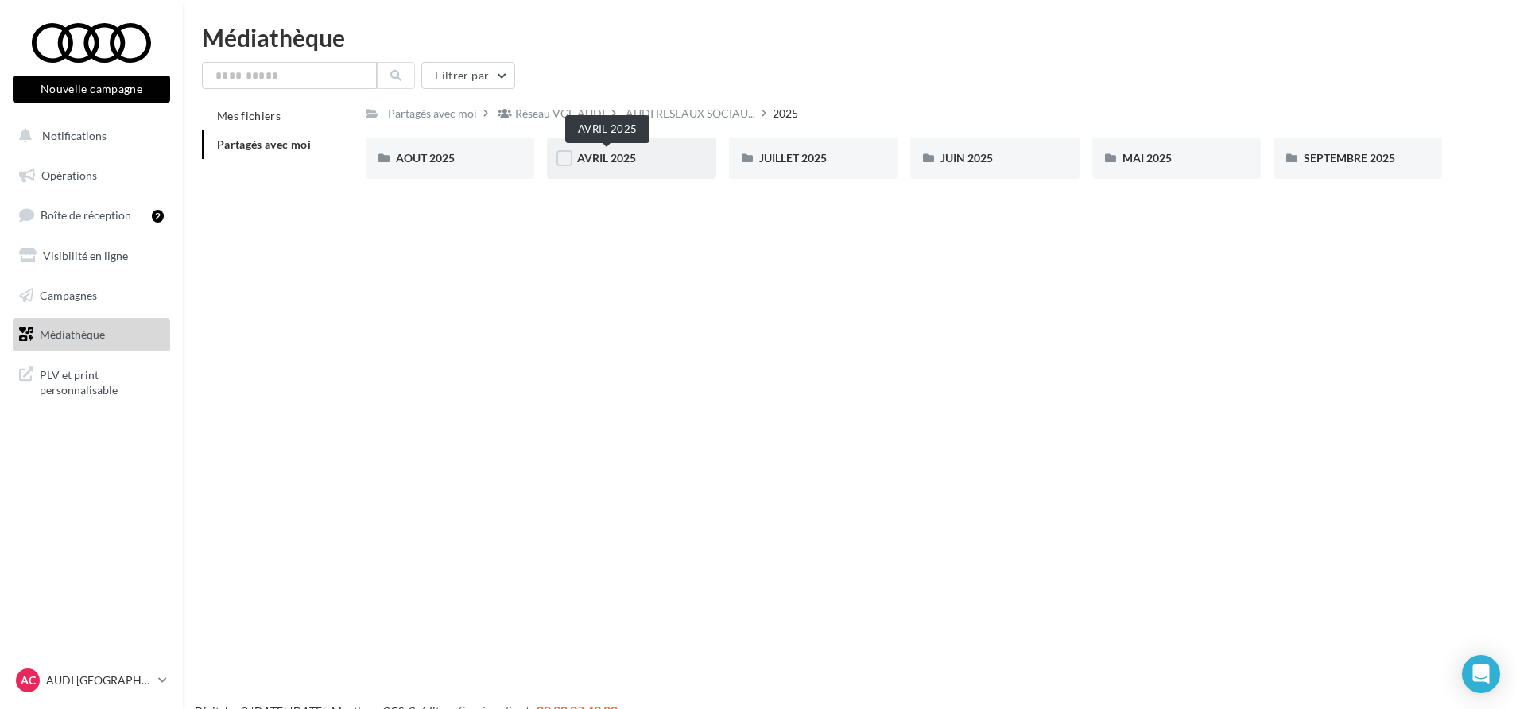
click at [598, 161] on span "AVRIL 2025" at bounding box center [606, 158] width 59 height 14
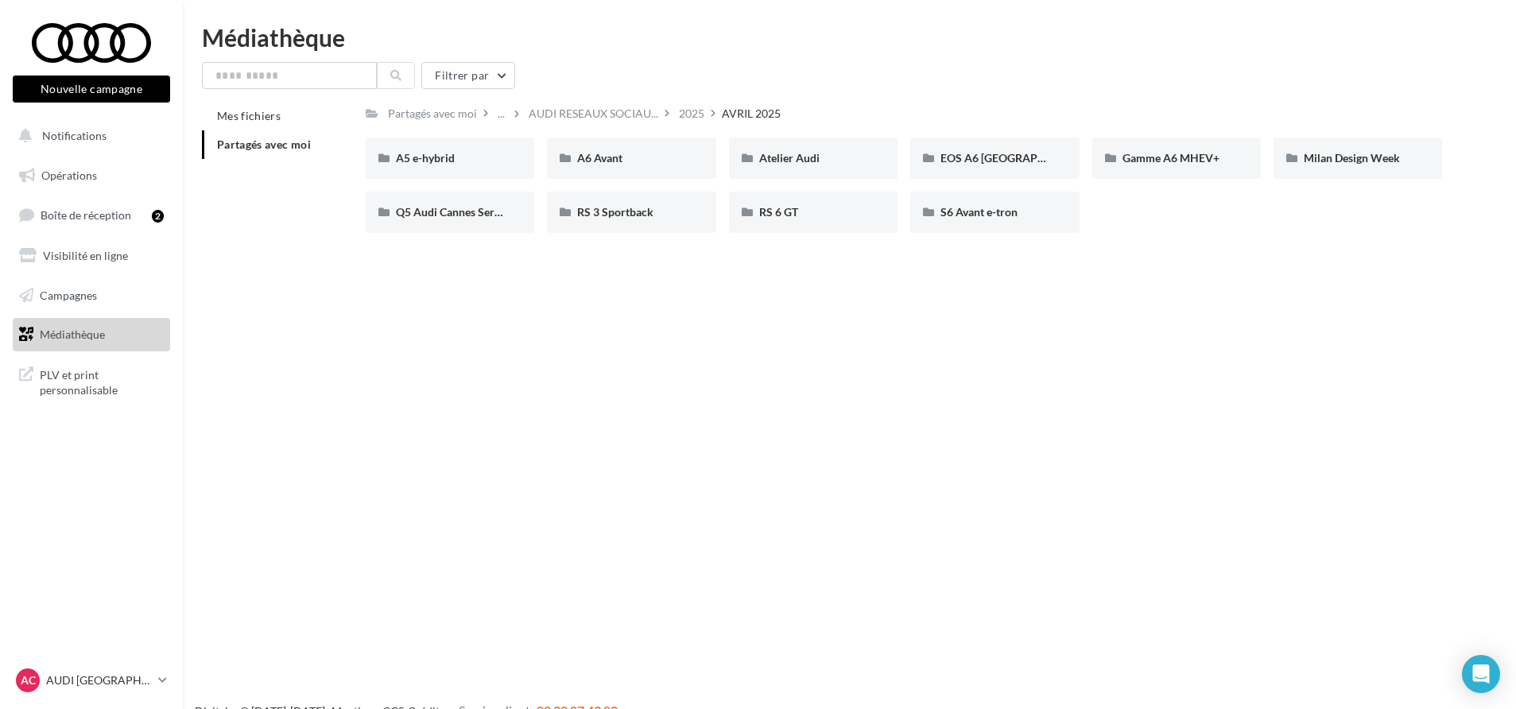
click at [974, 272] on div "Nouvelle campagne Nouvelle campagne Notifications Opérations Boîte de réception…" at bounding box center [758, 379] width 1516 height 709
click at [682, 119] on div "2025" at bounding box center [691, 114] width 25 height 16
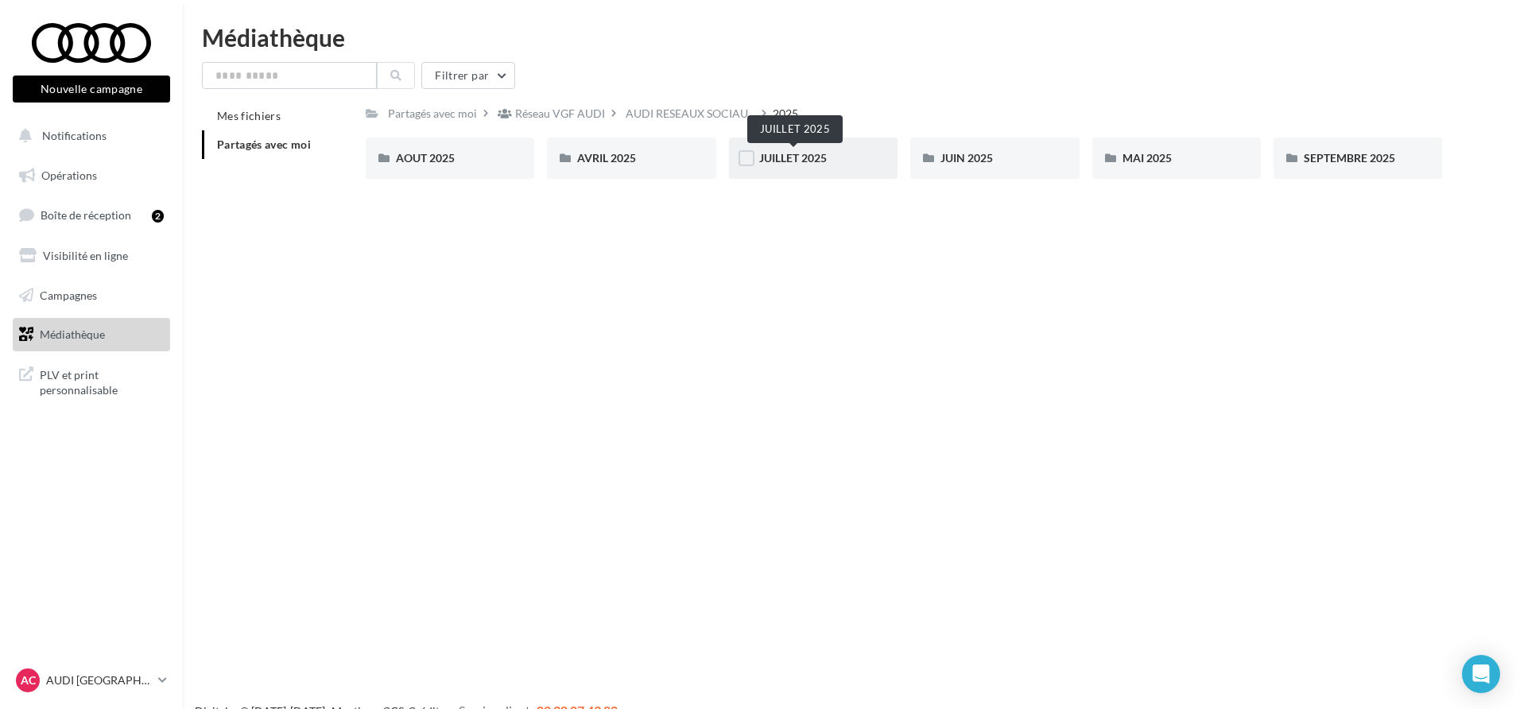
click at [776, 161] on span "JUILLET 2025" at bounding box center [793, 158] width 68 height 14
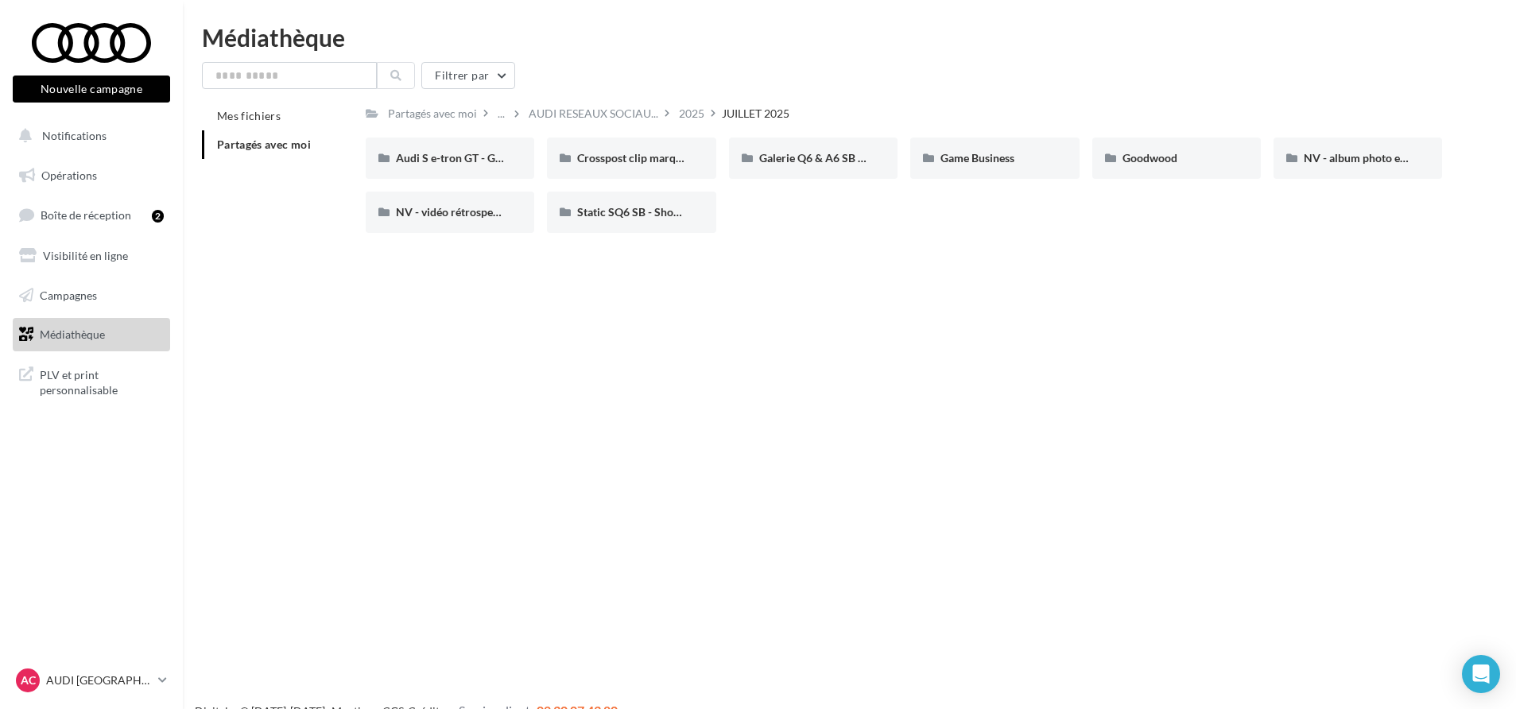
click at [721, 297] on div "Nouvelle campagne Nouvelle campagne Notifications Opérations Boîte de réception…" at bounding box center [758, 379] width 1516 height 709
click at [635, 153] on span "Crosspost clip marque blanche Canal+ Sport" at bounding box center [686, 158] width 219 height 14
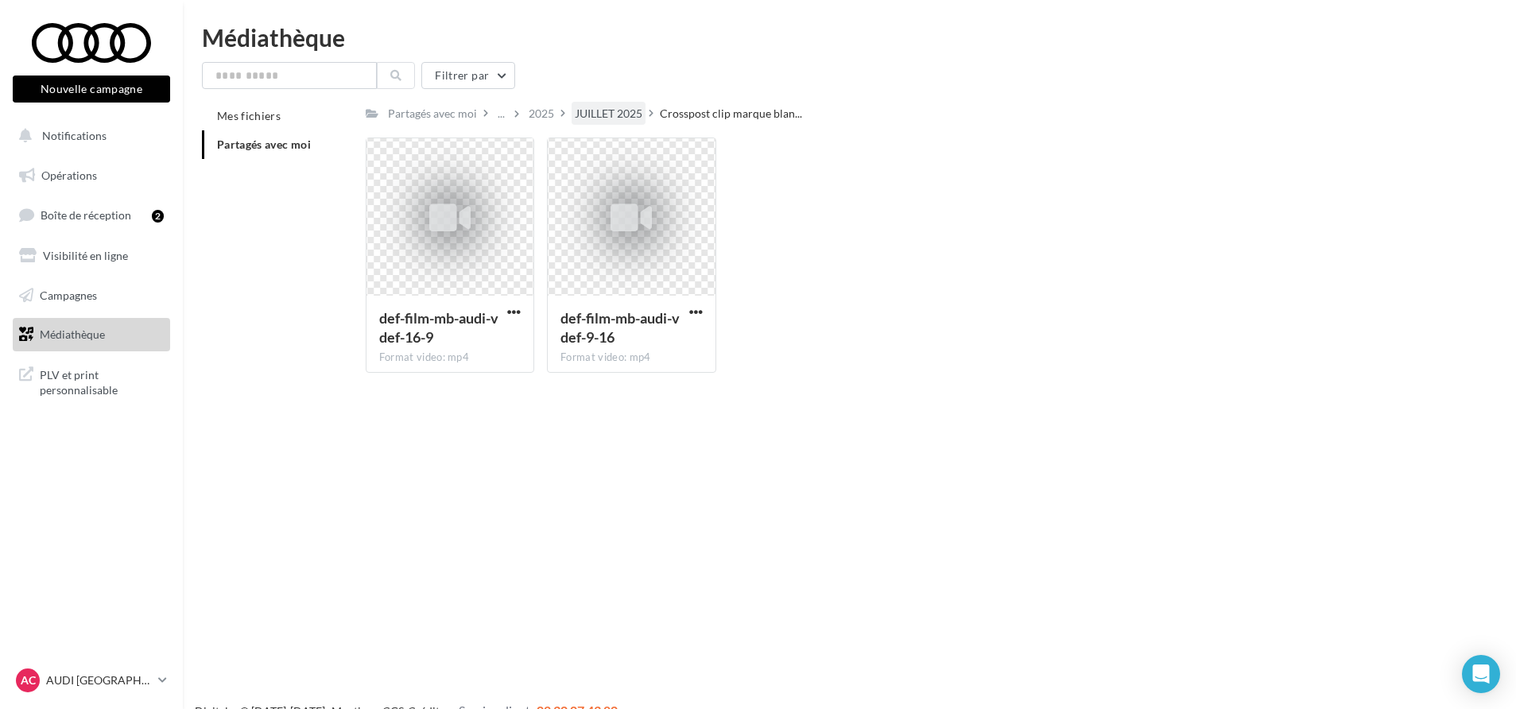
click at [610, 114] on div "JUILLET 2025" at bounding box center [609, 114] width 68 height 16
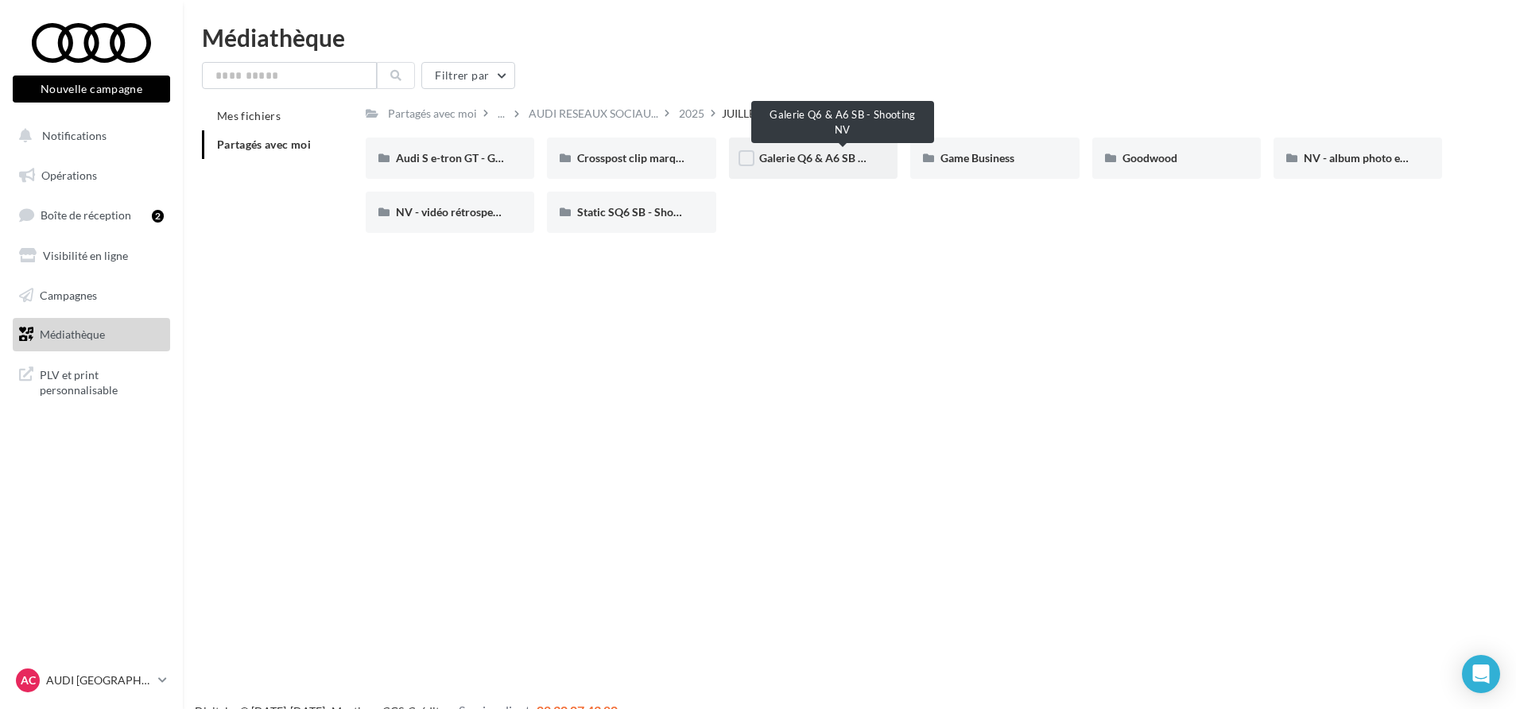
click at [792, 164] on span "Galerie Q6 & A6 SB - Shooting NV" at bounding box center [843, 158] width 168 height 14
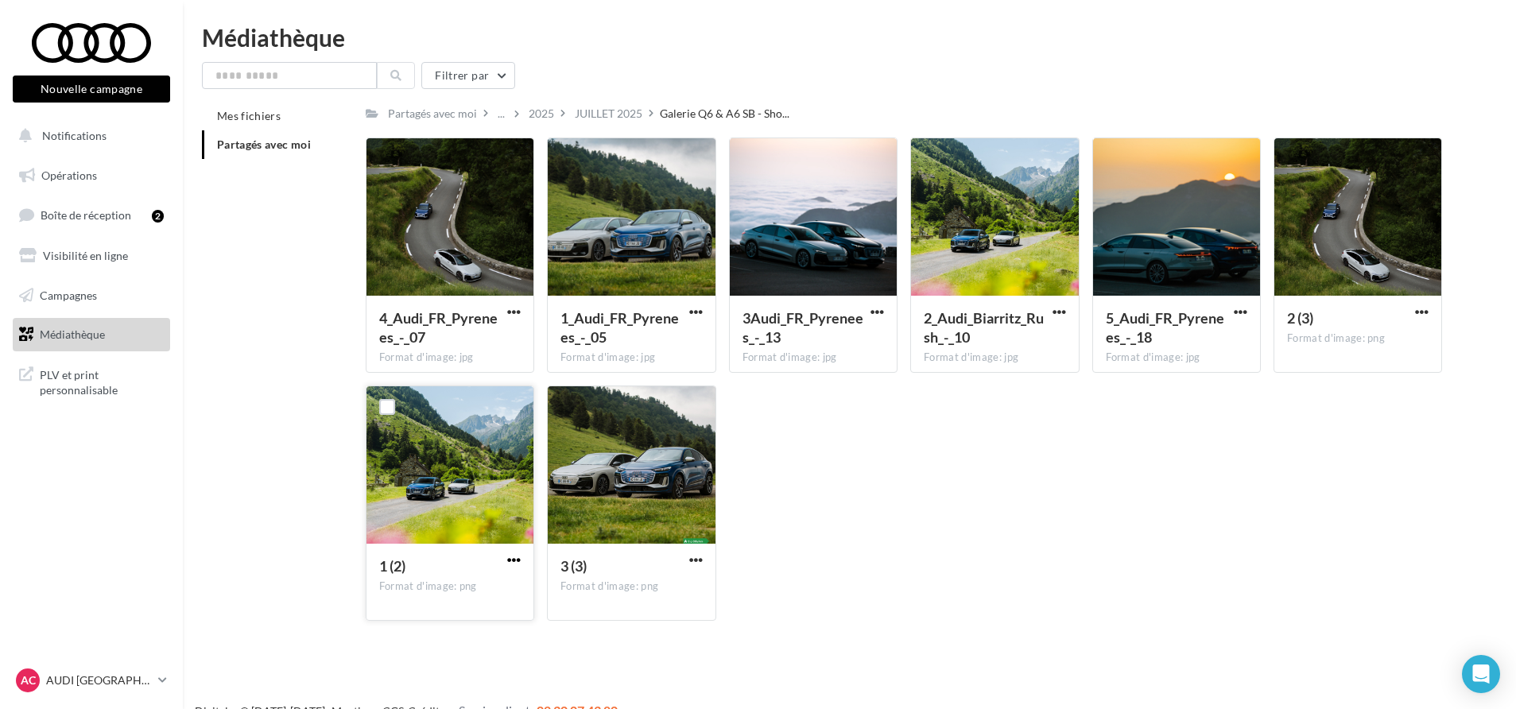
click at [517, 561] on span "button" at bounding box center [514, 560] width 14 height 14
click at [451, 581] on button "Télécharger" at bounding box center [444, 591] width 159 height 41
click at [1051, 519] on div "4_Audi_FR_Pyrenees_-_07 Format d'image: jpg 4_Audi_FR_Pyrenees_-_07 1_Audi_FR_P…" at bounding box center [911, 385] width 1090 height 496
